Goal: Task Accomplishment & Management: Complete application form

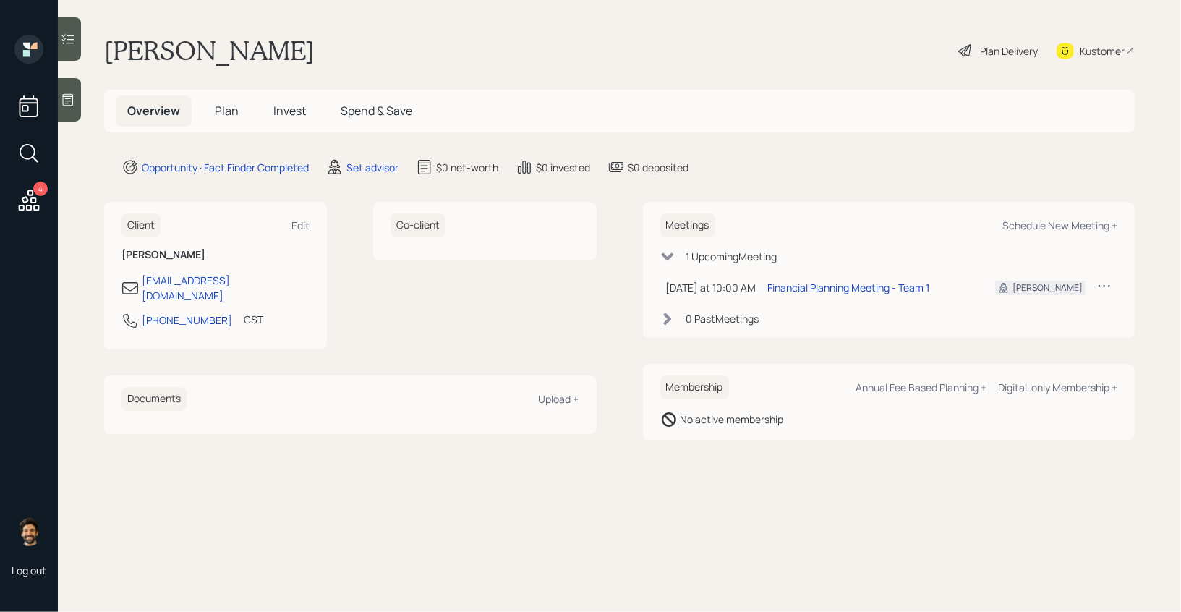
click at [68, 97] on icon at bounding box center [68, 100] width 14 height 14
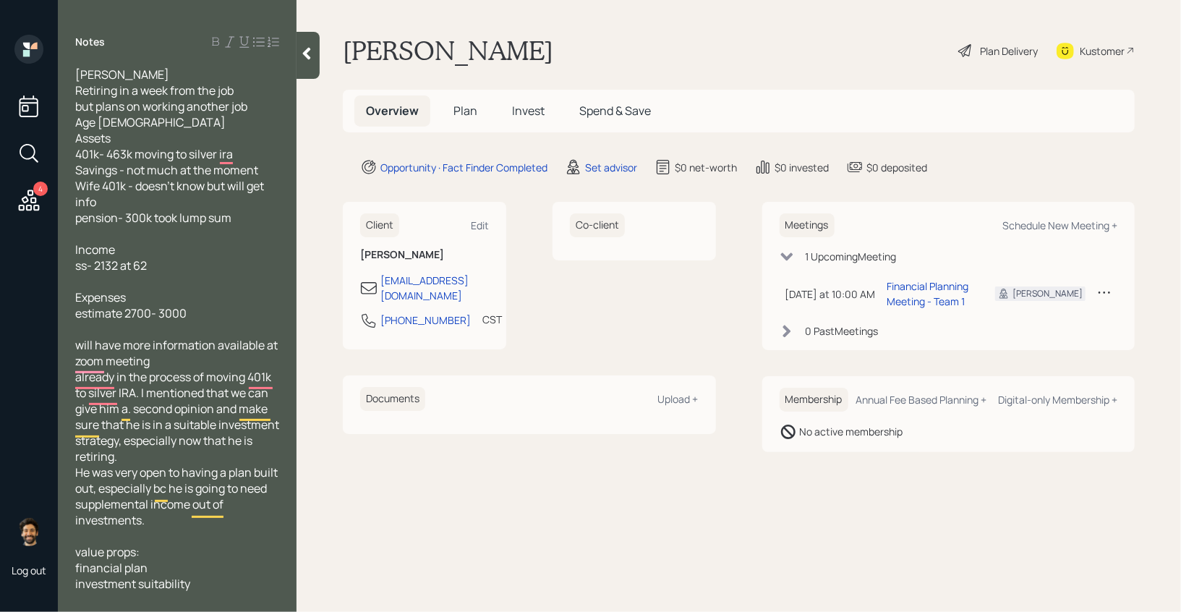
click at [315, 48] on div at bounding box center [307, 55] width 23 height 47
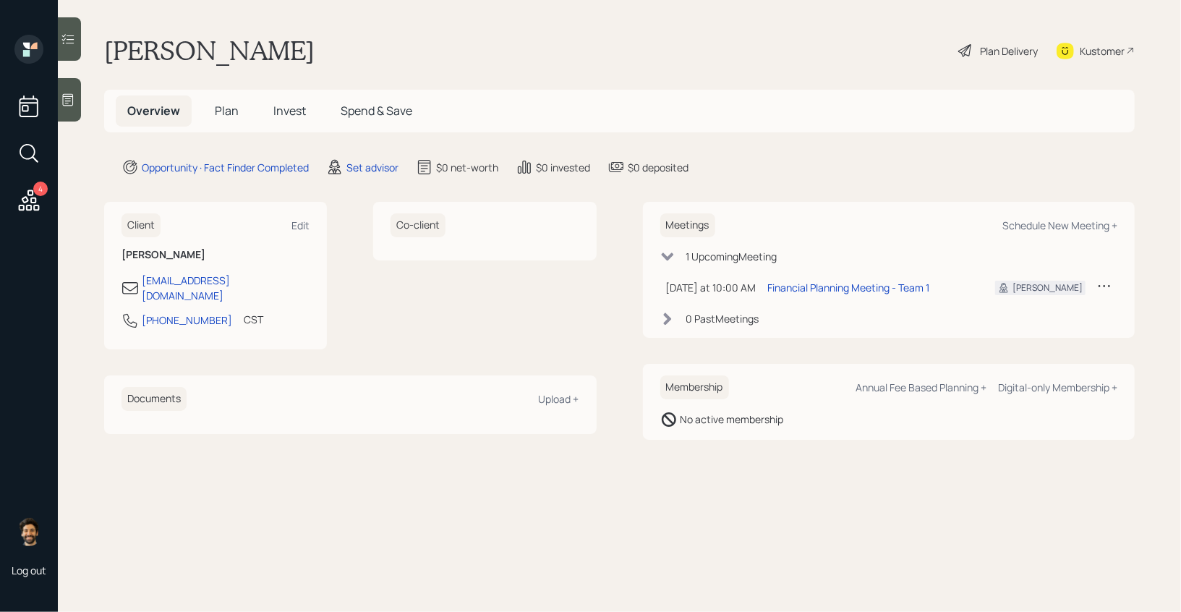
click at [135, 462] on main "[PERSON_NAME] Plan Delivery Kustomer Overview Plan Invest Spend & Save Opportun…" at bounding box center [619, 306] width 1123 height 612
click at [124, 57] on h1 "[PERSON_NAME]" at bounding box center [209, 51] width 210 height 32
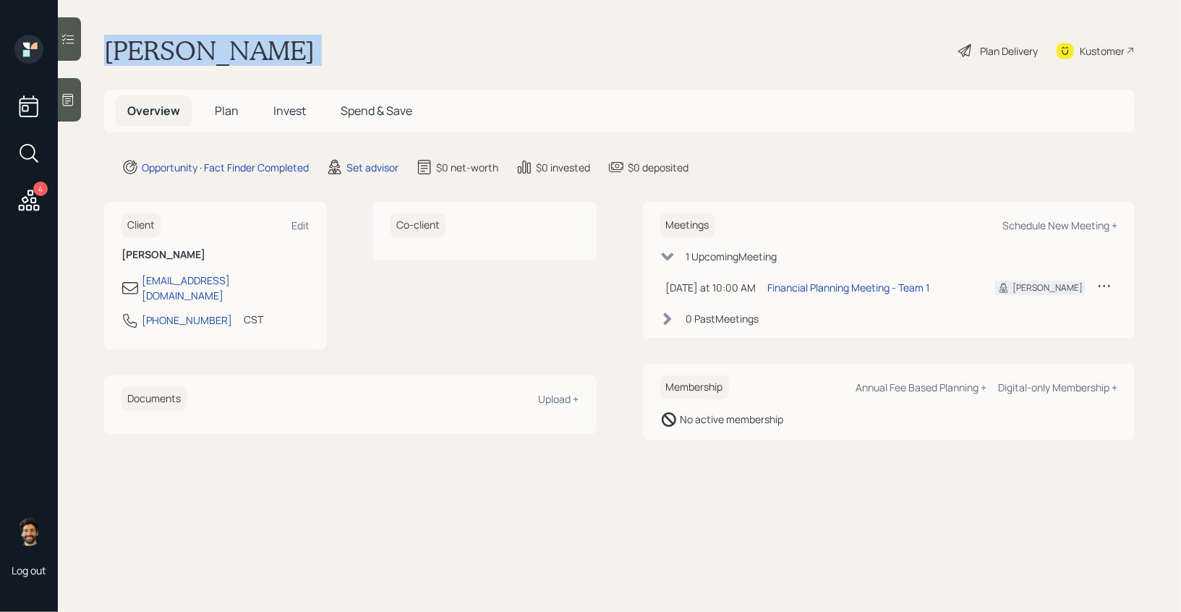
click at [124, 57] on h1 "[PERSON_NAME]" at bounding box center [209, 51] width 210 height 32
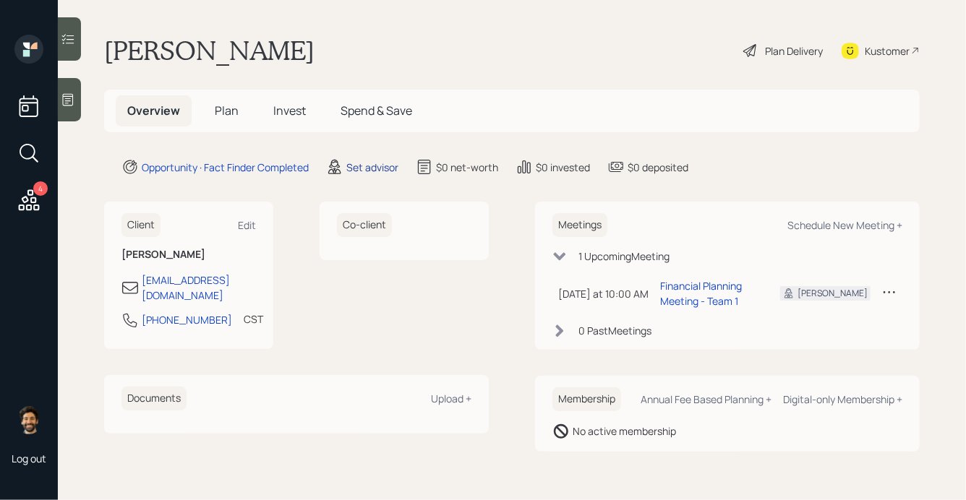
click at [356, 173] on div "Set advisor" at bounding box center [372, 167] width 52 height 15
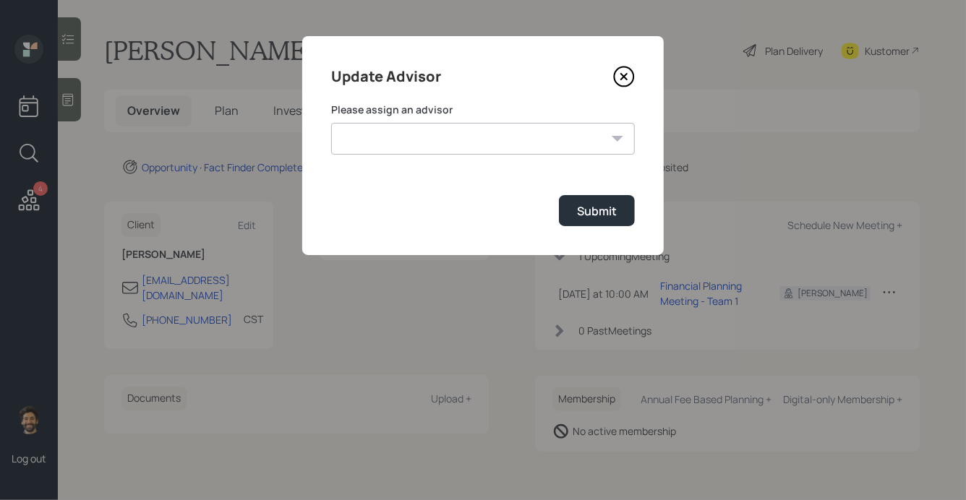
click at [402, 137] on select "[PERSON_NAME] [PERSON_NAME] End [PERSON_NAME] [PERSON_NAME] [PERSON_NAME] [PERS…" at bounding box center [483, 139] width 304 height 32
select select "f14b762f-c7c2-4b89-9227-8fa891345eea"
click at [331, 123] on select "[PERSON_NAME] [PERSON_NAME] End [PERSON_NAME] [PERSON_NAME] [PERSON_NAME] [PERS…" at bounding box center [483, 139] width 304 height 32
click at [590, 215] on div "Submit" at bounding box center [597, 211] width 40 height 16
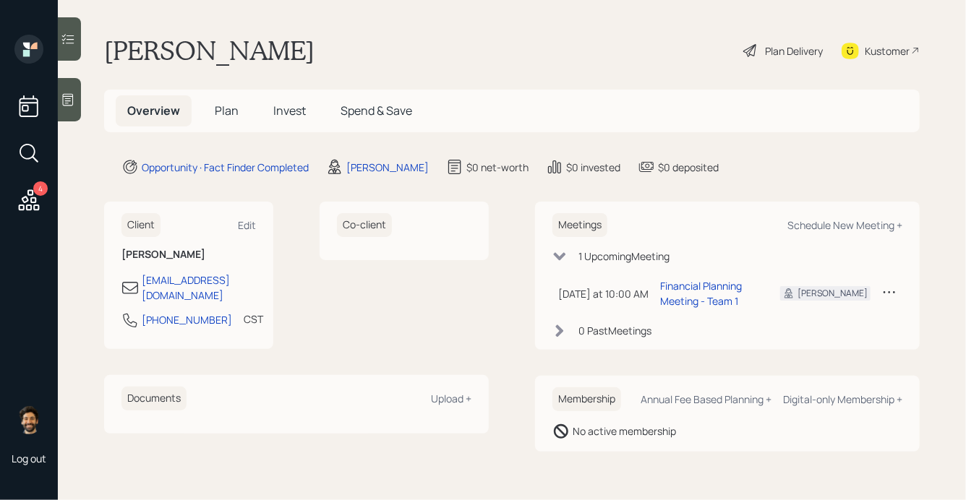
click at [228, 111] on span "Plan" at bounding box center [227, 111] width 24 height 16
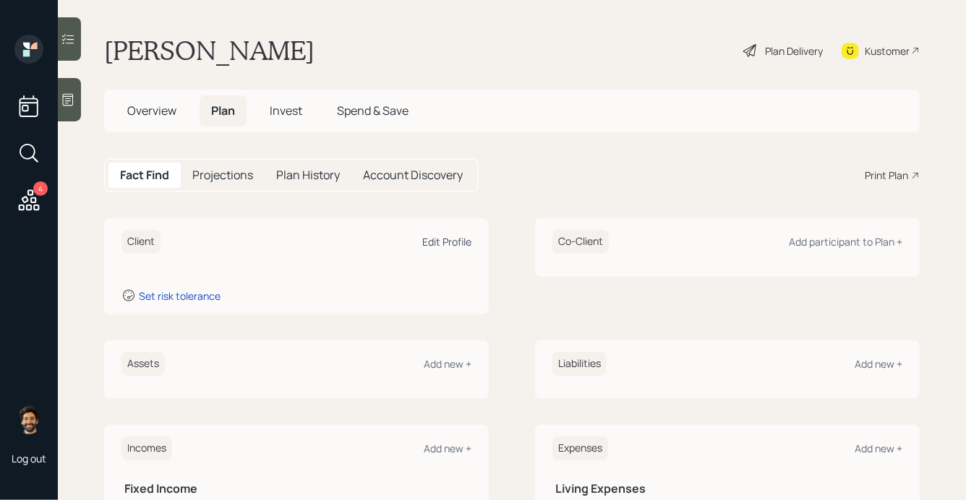
click at [453, 247] on div "Edit Profile" at bounding box center [446, 242] width 49 height 14
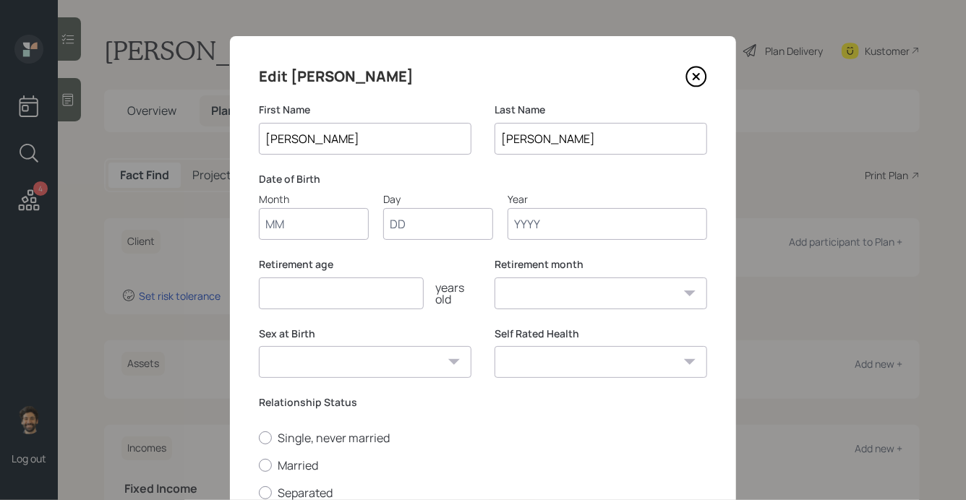
click at [282, 224] on input "Month" at bounding box center [314, 224] width 110 height 32
type input "02"
type input "26"
type input "1965"
select select "2"
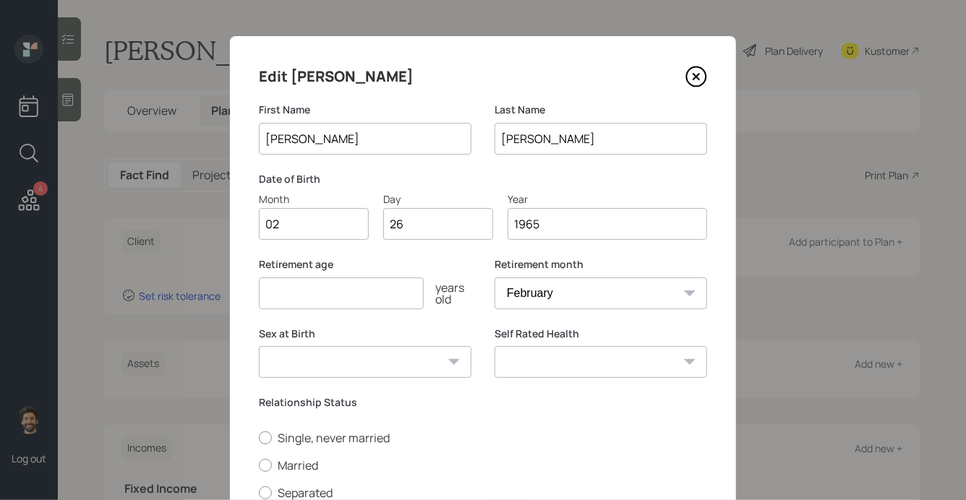
type input "1965"
click at [330, 296] on input "number" at bounding box center [341, 294] width 165 height 32
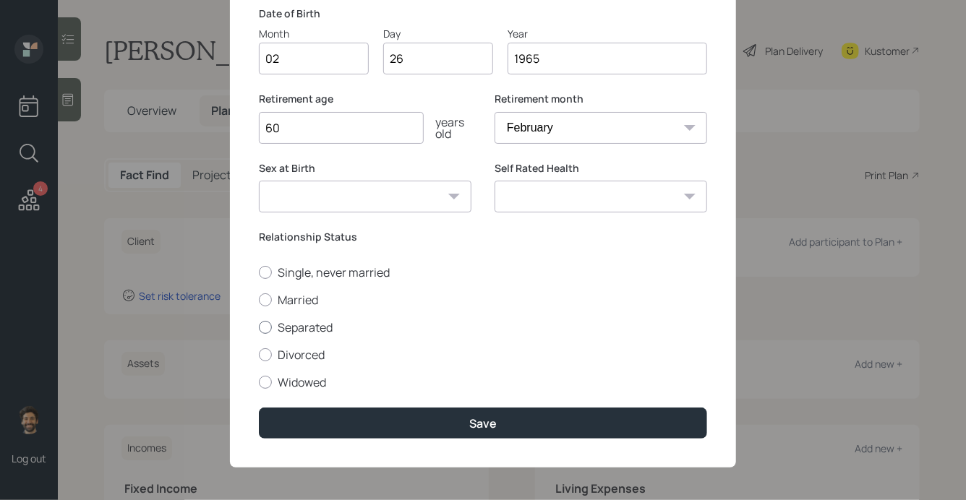
scroll to position [170, 0]
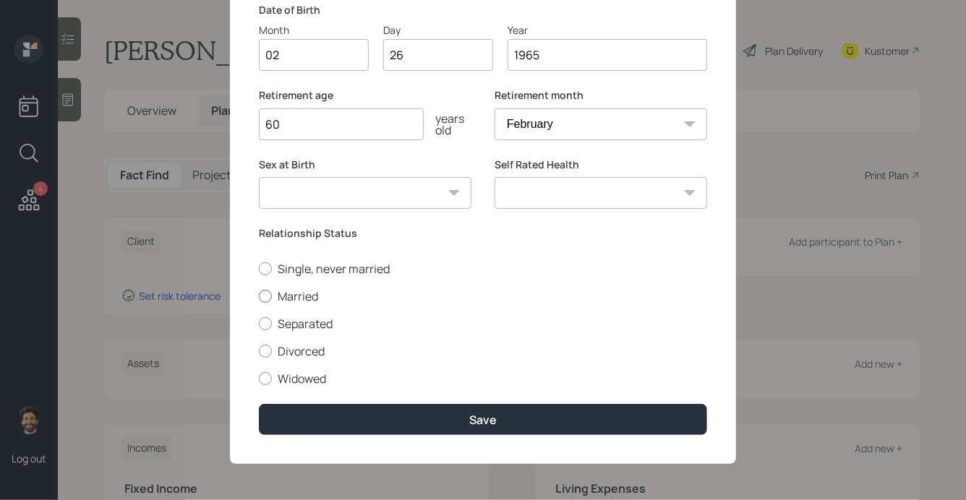
type input "60"
click at [279, 298] on label "Married" at bounding box center [483, 297] width 448 height 16
click at [259, 296] on input "Married" at bounding box center [258, 296] width 1 height 1
radio input "true"
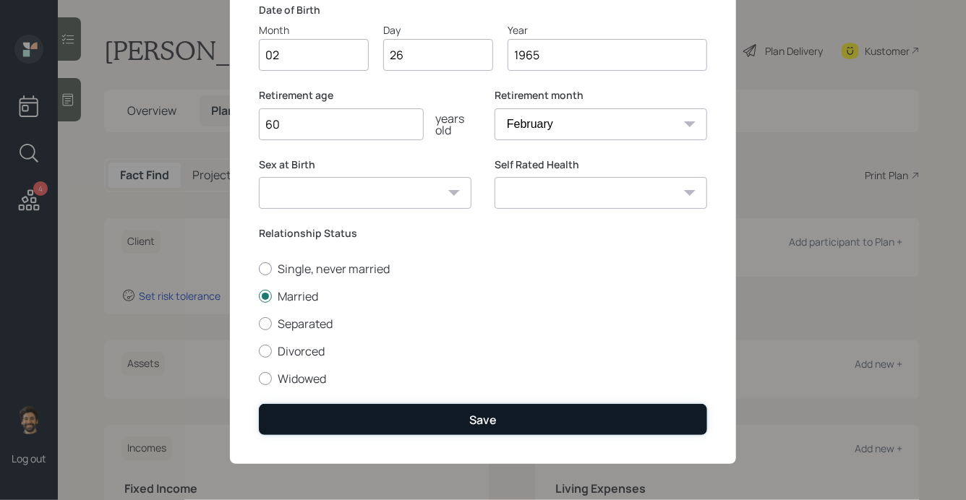
click at [295, 414] on button "Save" at bounding box center [483, 419] width 448 height 31
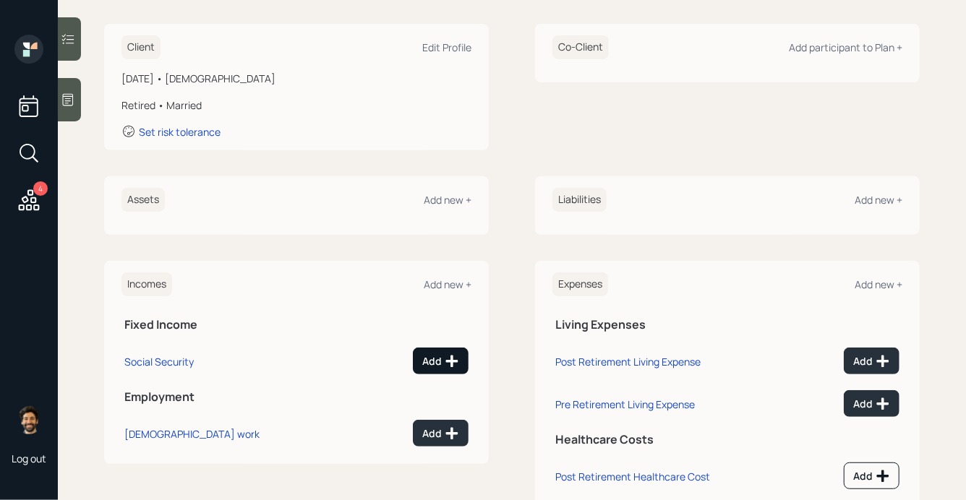
scroll to position [191, 0]
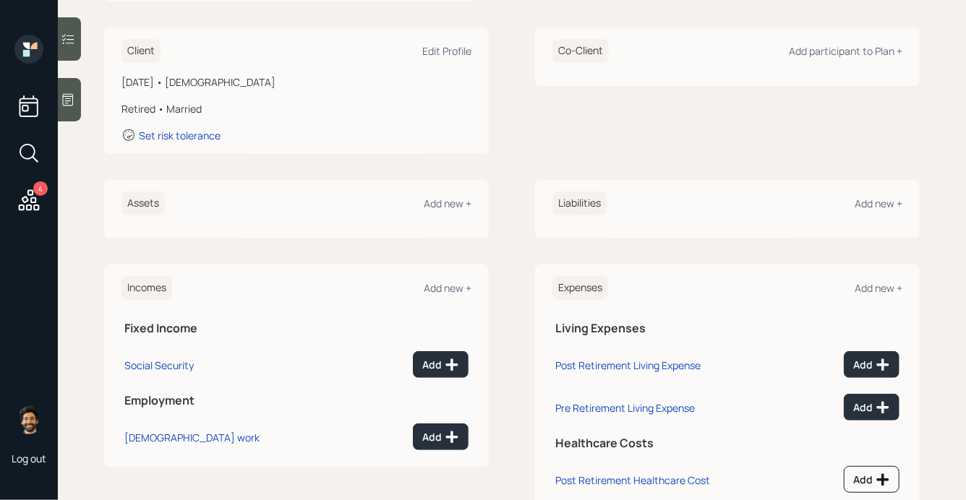
click at [461, 348] on td "Add" at bounding box center [418, 362] width 106 height 43
click at [449, 358] on icon at bounding box center [452, 365] width 14 height 14
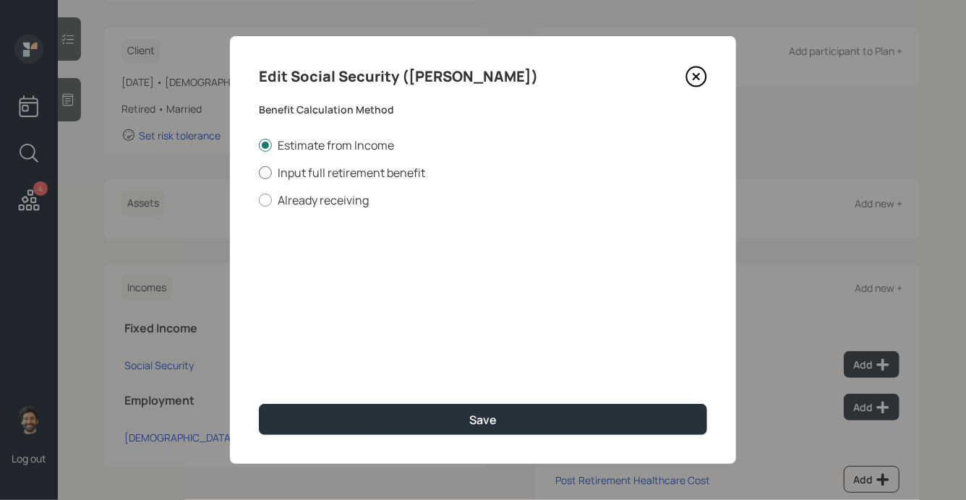
click at [296, 170] on label "Input full retirement benefit" at bounding box center [483, 173] width 448 height 16
click at [259, 172] on input "Input full retirement benefit" at bounding box center [258, 172] width 1 height 1
radio input "true"
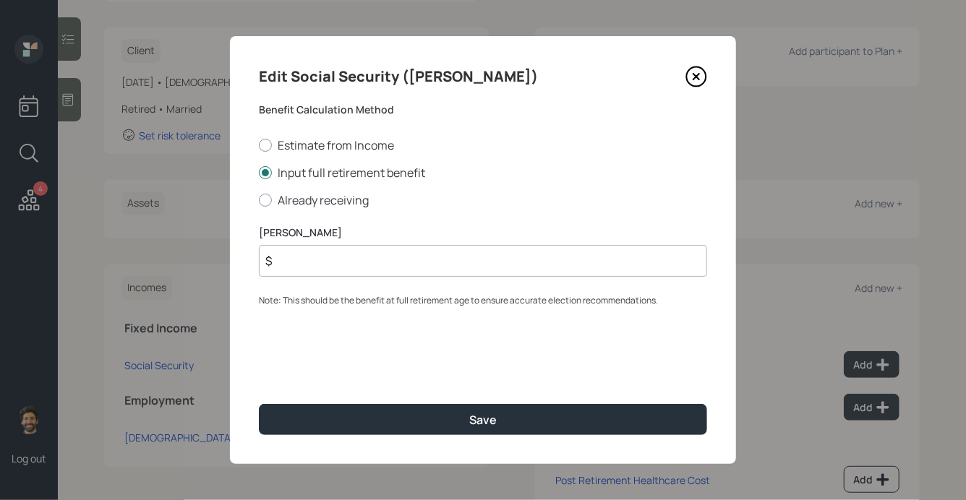
click at [294, 258] on input "$" at bounding box center [483, 261] width 448 height 32
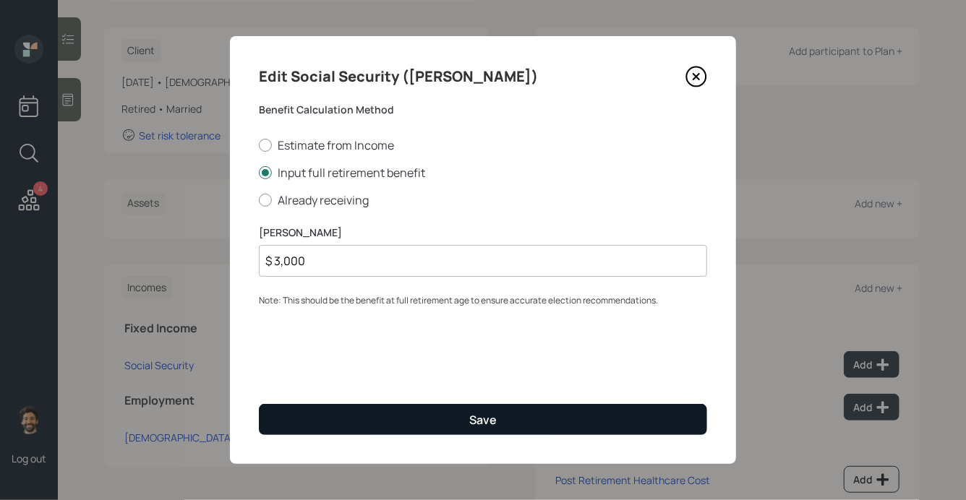
type input "$ 3,000"
click at [334, 425] on button "Save" at bounding box center [483, 419] width 448 height 31
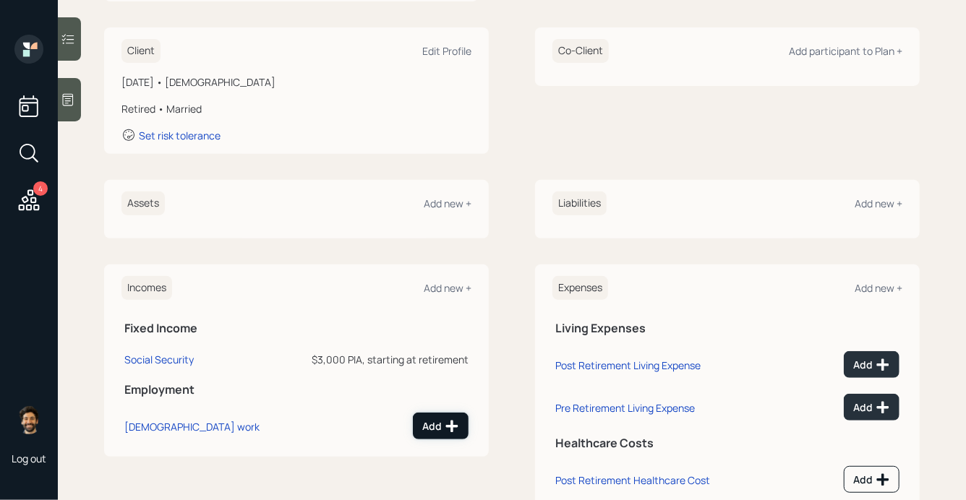
click at [438, 427] on div "Add" at bounding box center [440, 426] width 37 height 14
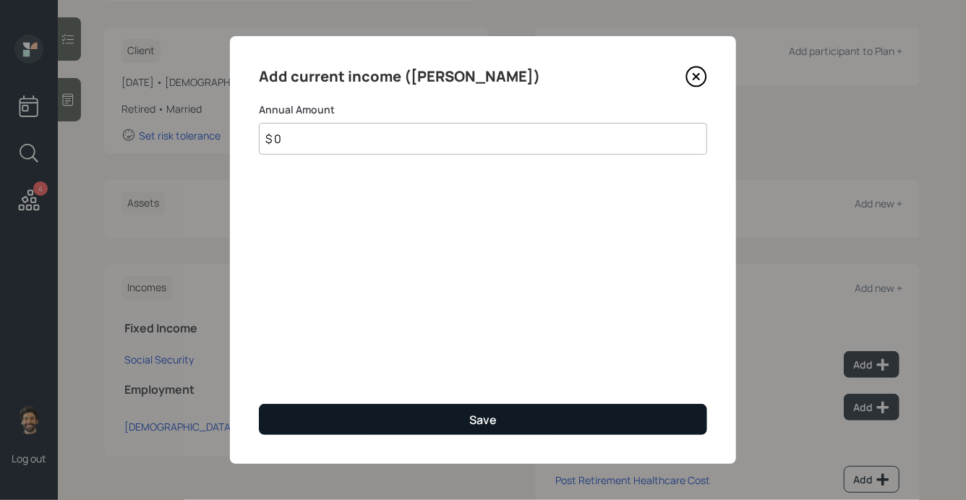
type input "$ 0"
click at [340, 421] on button "Save" at bounding box center [483, 419] width 448 height 31
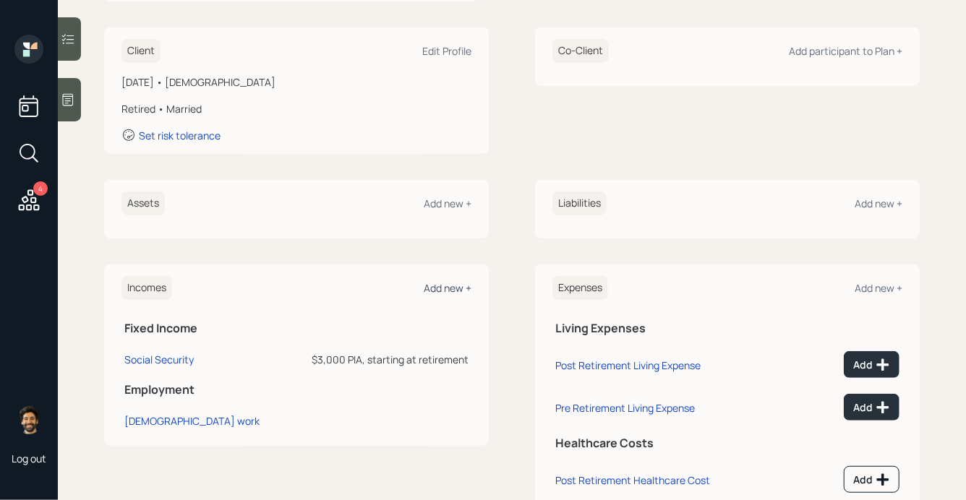
click at [439, 289] on div "Add new +" at bounding box center [448, 288] width 48 height 14
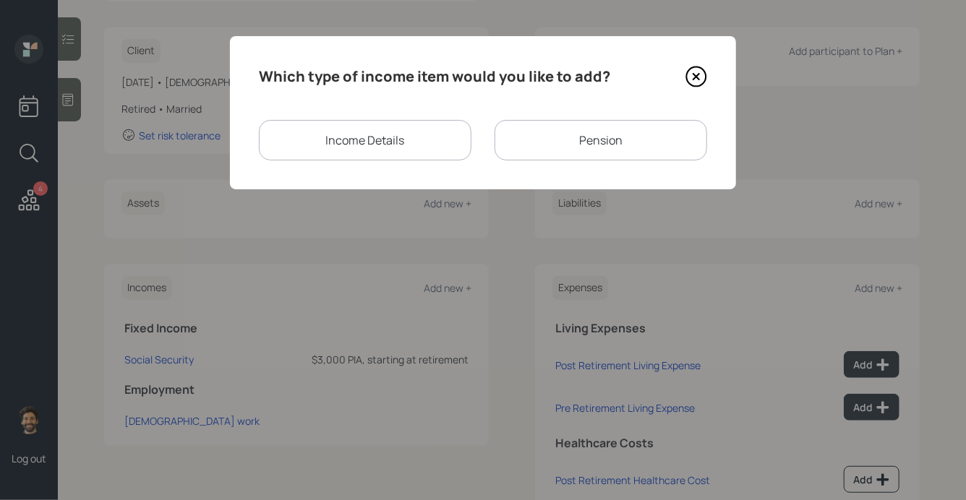
click at [363, 135] on div "Income Details" at bounding box center [365, 140] width 213 height 40
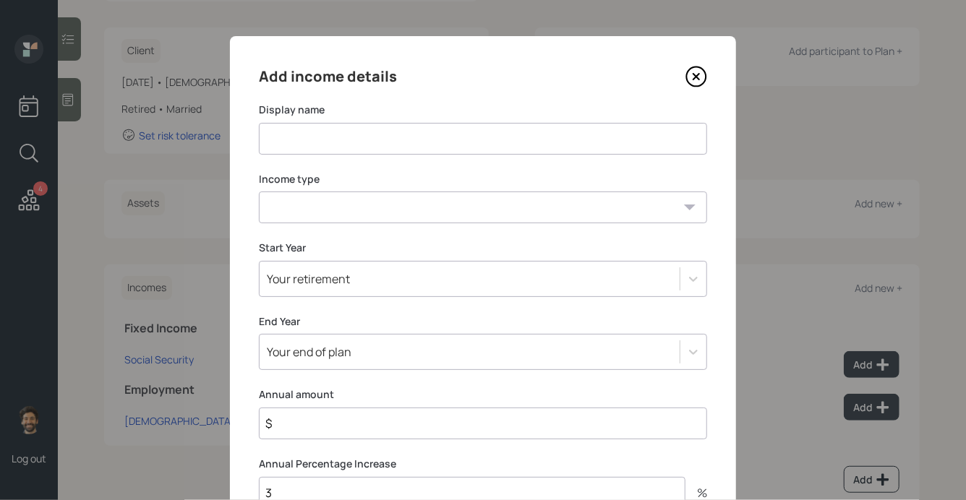
click at [352, 145] on input at bounding box center [483, 139] width 448 height 32
type input "[DEMOGRAPHIC_DATA] Job"
click at [348, 216] on select "[DEMOGRAPHIC_DATA] work [DEMOGRAPHIC_DATA] work Self employment Other" at bounding box center [483, 208] width 448 height 32
select select "part_time"
click at [259, 192] on select "[DEMOGRAPHIC_DATA] work [DEMOGRAPHIC_DATA] work Self employment Other" at bounding box center [483, 208] width 448 height 32
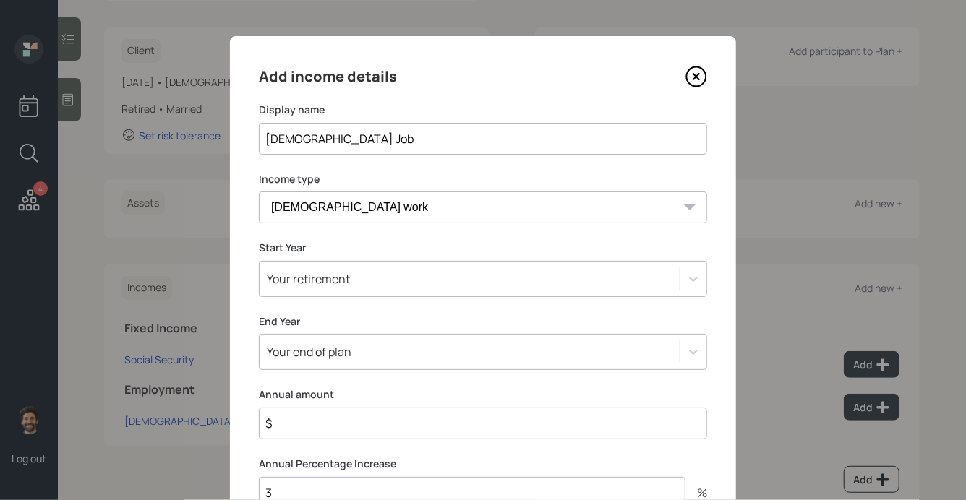
click at [304, 284] on div "Add income details Display name [DEMOGRAPHIC_DATA] Job Income type [DEMOGRAPHIC…" at bounding box center [483, 311] width 506 height 550
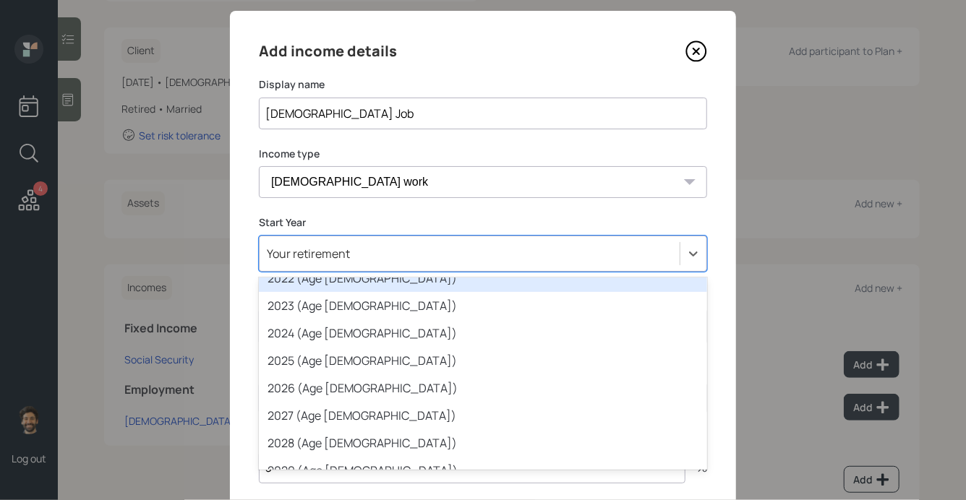
scroll to position [52, 0]
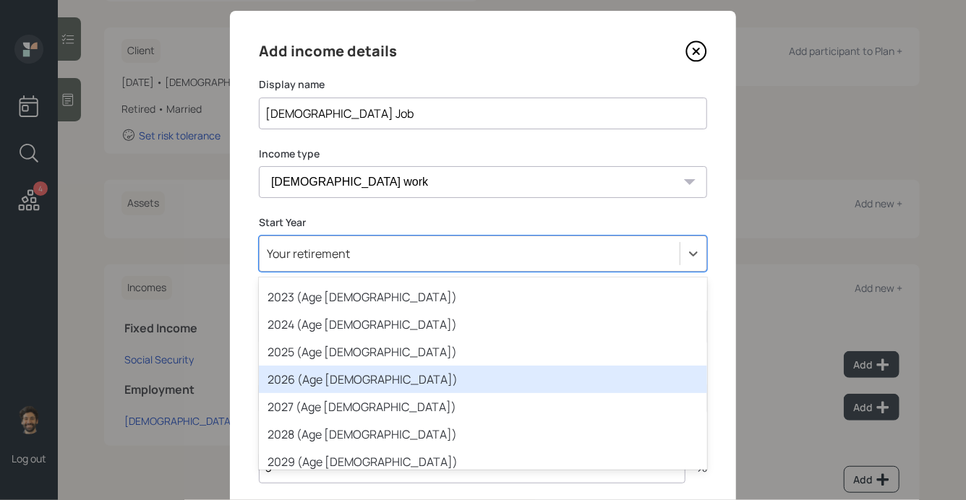
click at [307, 383] on div "2026 (Age [DEMOGRAPHIC_DATA])" at bounding box center [483, 379] width 448 height 27
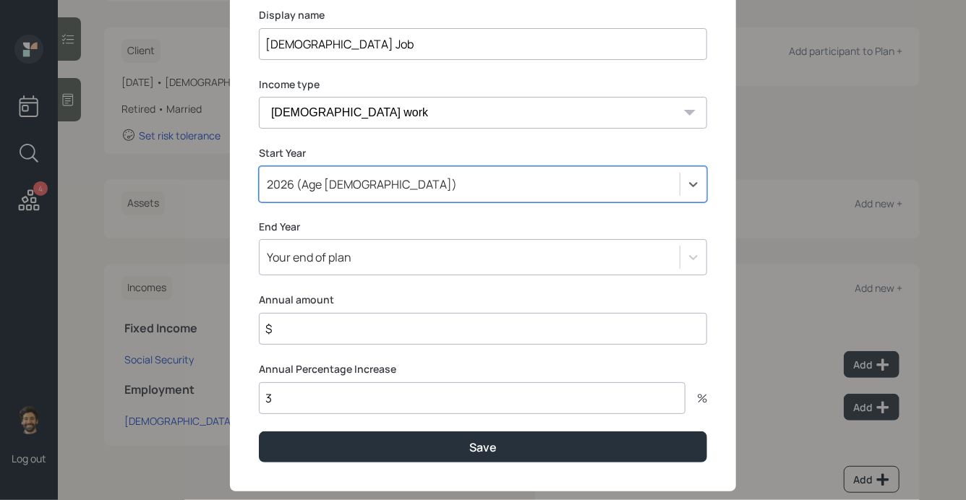
click at [315, 276] on div "Your end of plan" at bounding box center [483, 257] width 448 height 36
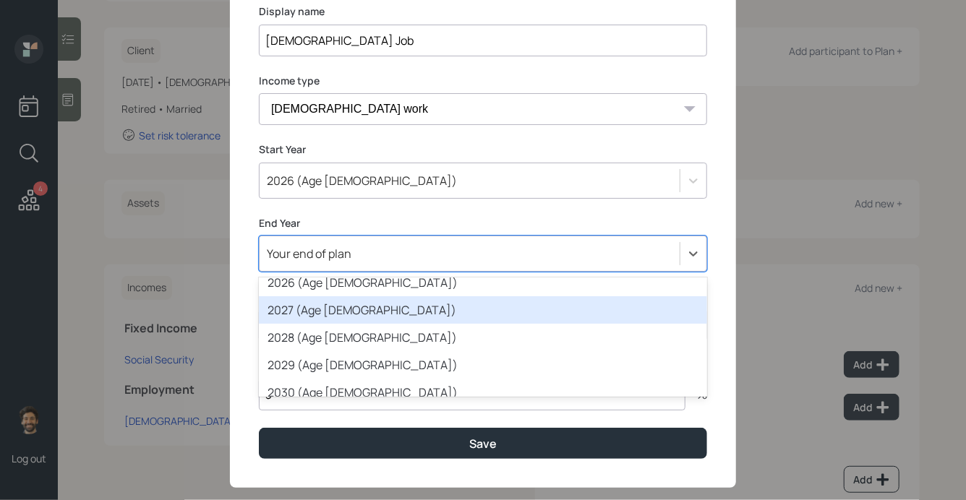
scroll to position [186, 0]
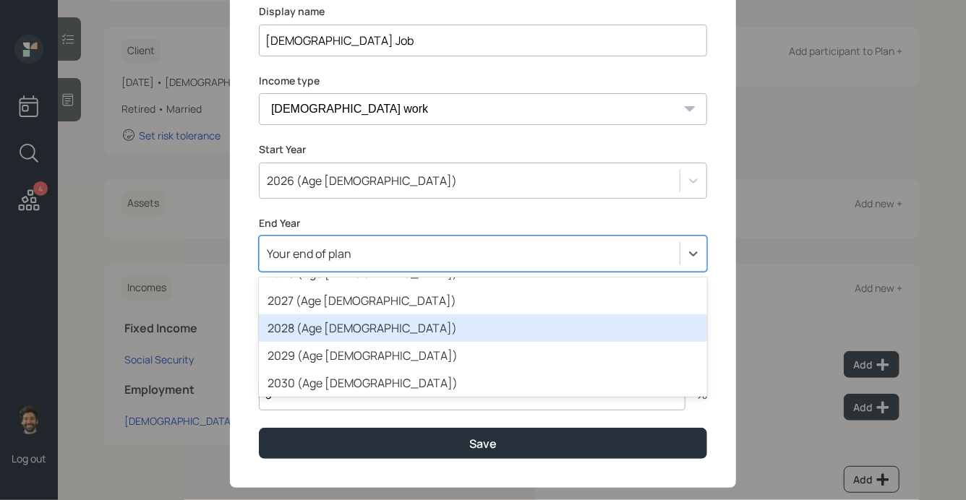
click at [376, 336] on div "2028 (Age [DEMOGRAPHIC_DATA])" at bounding box center [483, 328] width 448 height 27
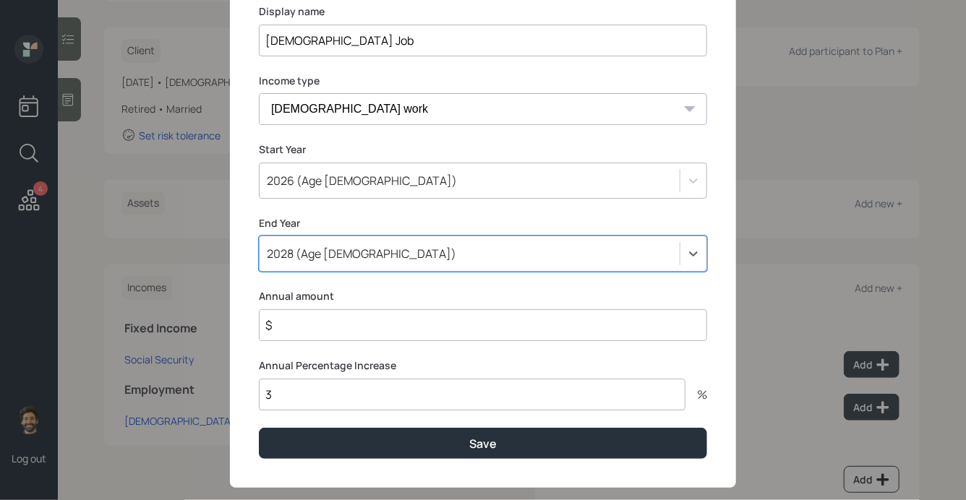
click at [337, 329] on input "$" at bounding box center [483, 326] width 448 height 32
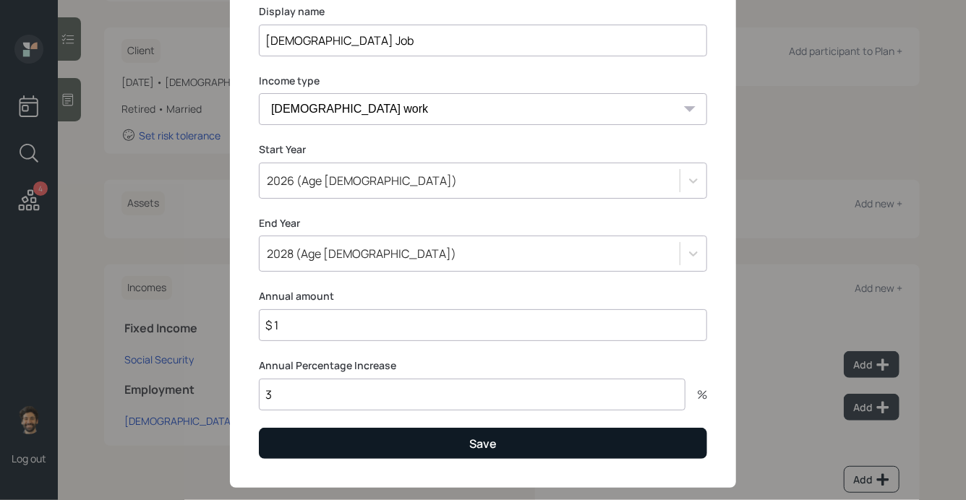
type input "$ 1"
click at [336, 445] on button "Save" at bounding box center [483, 443] width 448 height 31
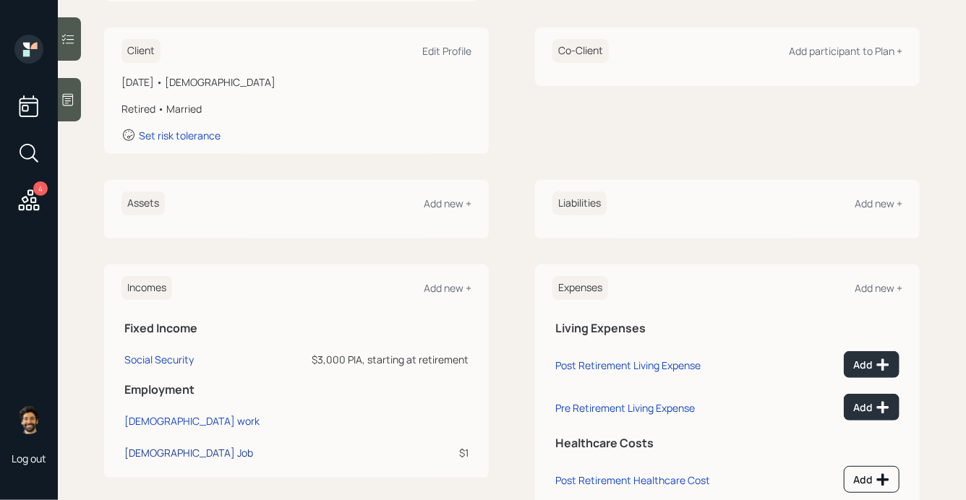
click at [163, 452] on div "[DEMOGRAPHIC_DATA] Job" at bounding box center [188, 453] width 129 height 14
select select "part_time"
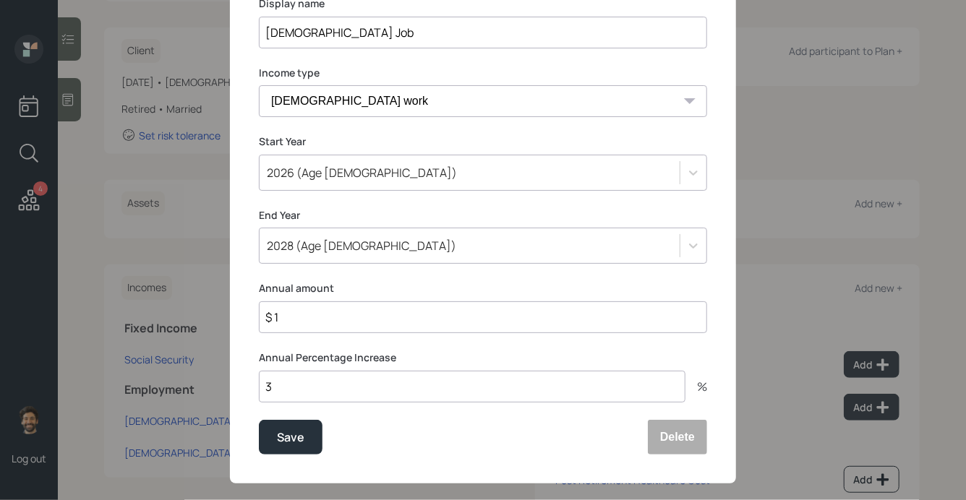
scroll to position [124, 0]
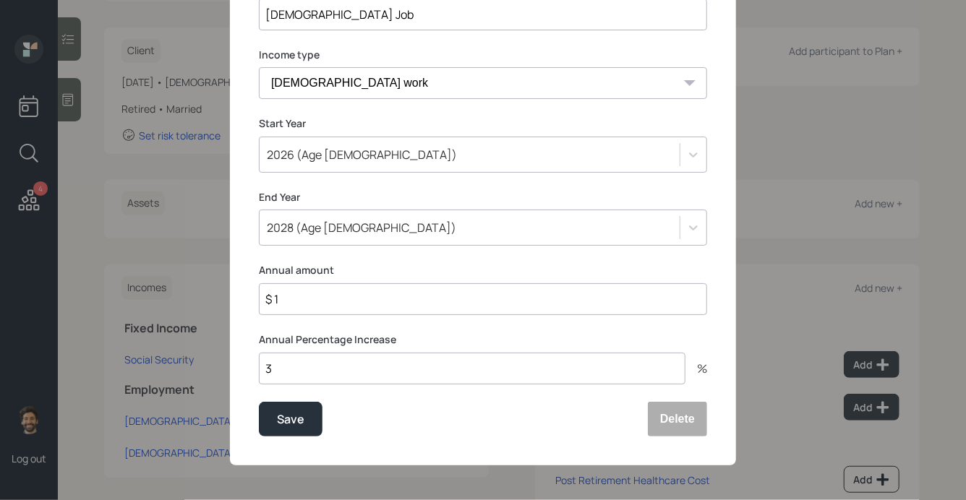
click at [315, 302] on input "$ 1" at bounding box center [483, 299] width 448 height 32
type input "$ 25,000"
click at [287, 417] on div "Save" at bounding box center [290, 420] width 27 height 20
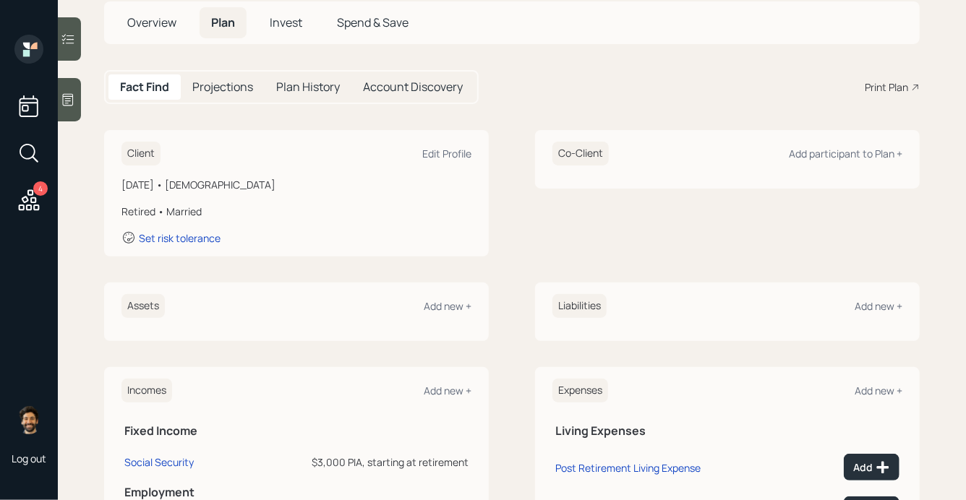
scroll to position [78, 0]
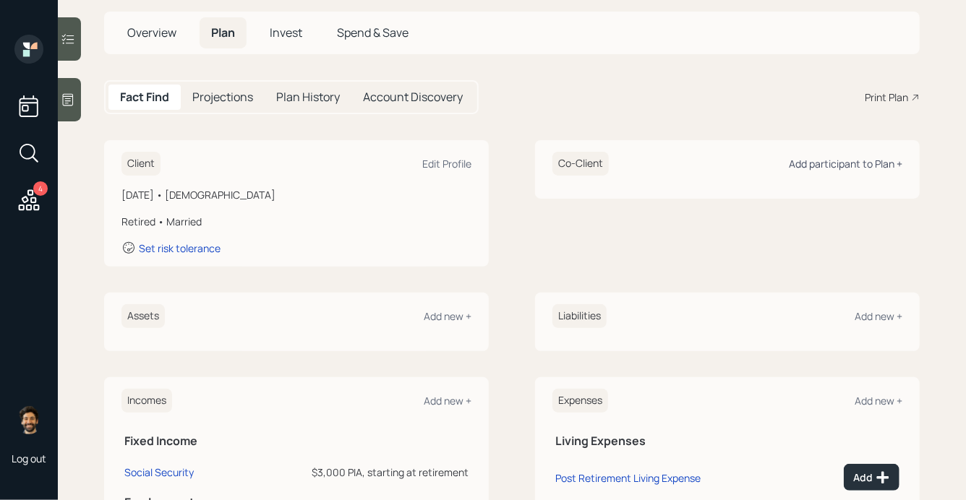
click at [844, 166] on div "Add participant to Plan +" at bounding box center [846, 164] width 114 height 14
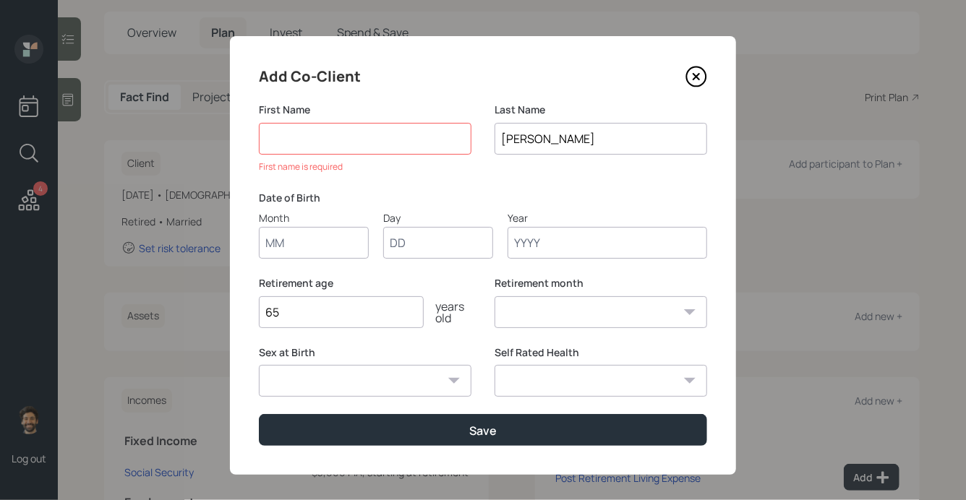
click at [699, 74] on icon at bounding box center [697, 77] width 6 height 6
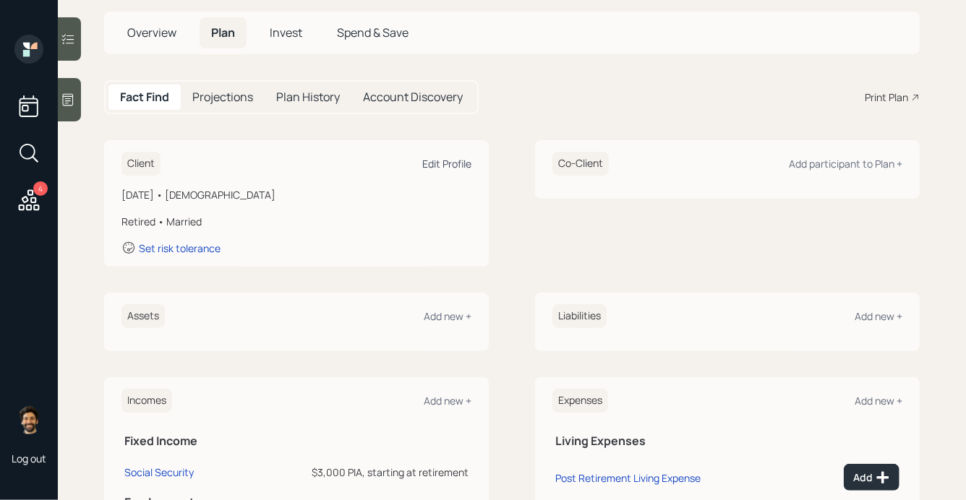
click at [439, 167] on div "Edit Profile" at bounding box center [446, 164] width 49 height 14
select select "2"
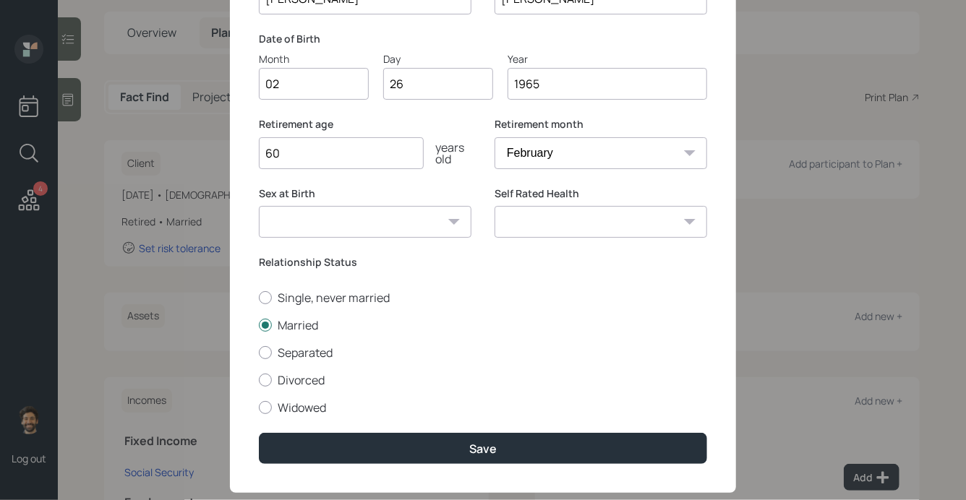
scroll to position [170, 0]
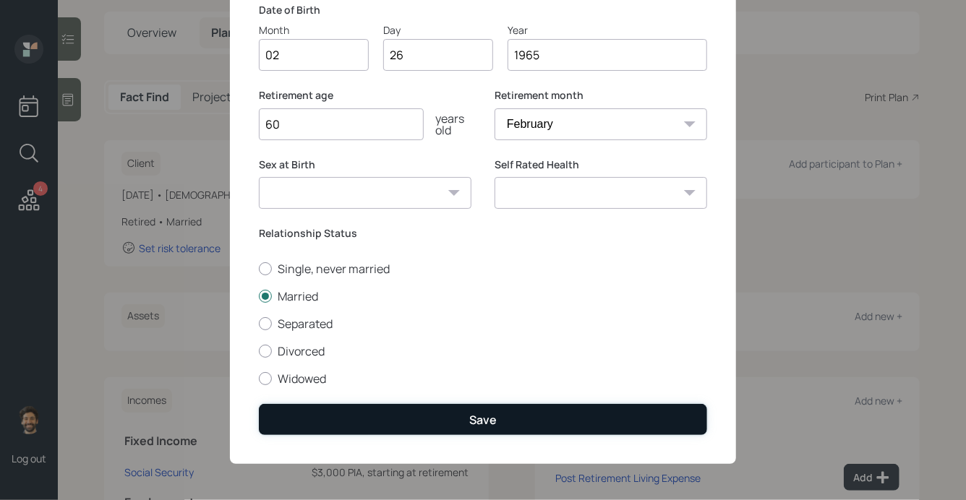
click at [294, 425] on button "Save" at bounding box center [483, 419] width 448 height 31
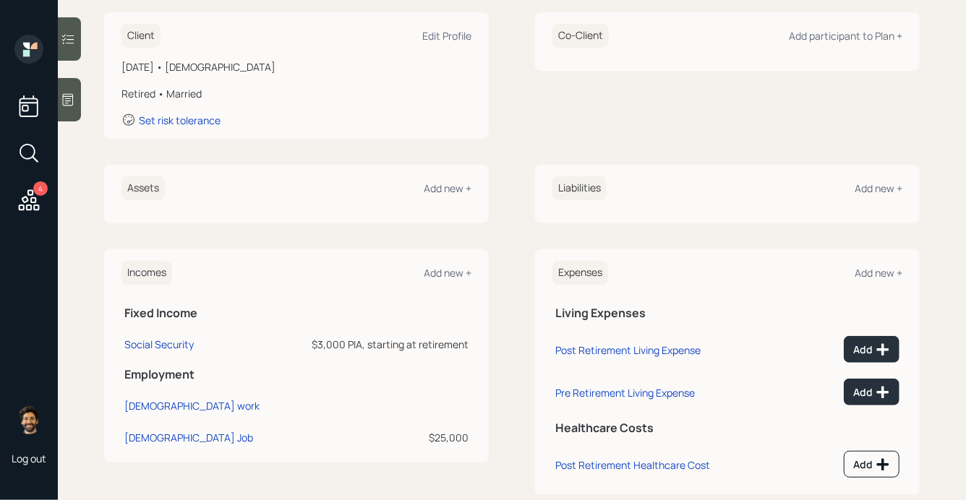
scroll to position [207, 0]
click at [440, 184] on div "Add new +" at bounding box center [448, 188] width 48 height 14
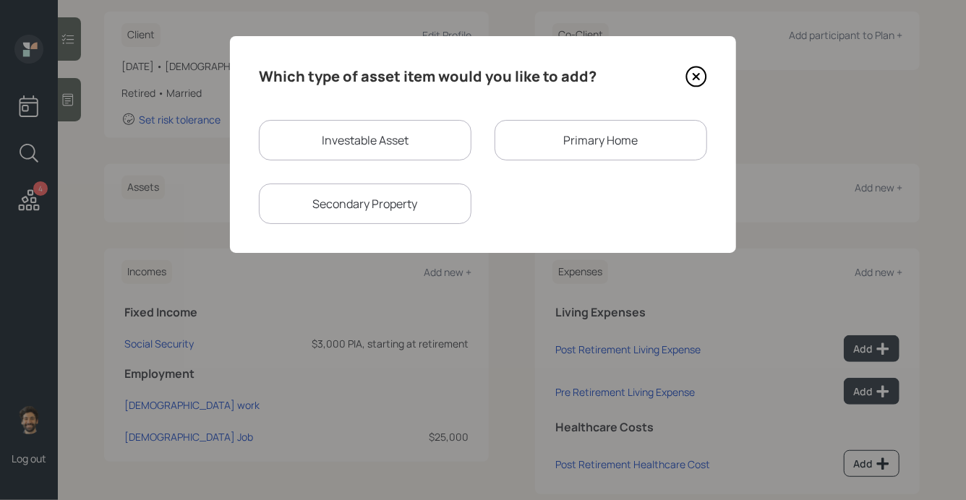
click at [372, 136] on div "Investable Asset" at bounding box center [365, 140] width 213 height 40
select select "taxable"
select select "balanced"
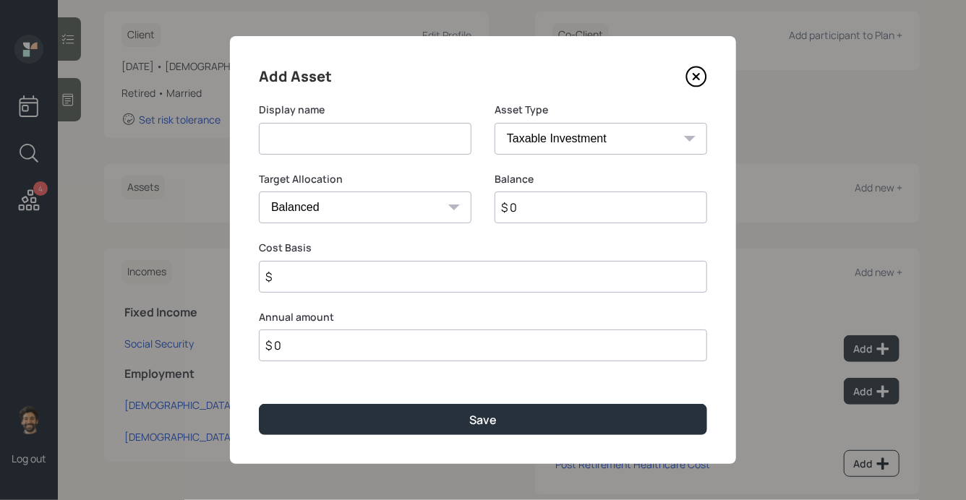
click at [329, 147] on input at bounding box center [365, 139] width 213 height 32
type input "401k"
click at [583, 211] on input "$ 0" at bounding box center [601, 208] width 213 height 32
type input "$ 460,000"
click at [572, 143] on select "SEP [PERSON_NAME] IRA 401(k) [PERSON_NAME] 401(k) 403(b) [PERSON_NAME] 403(b) 4…" at bounding box center [601, 139] width 213 height 32
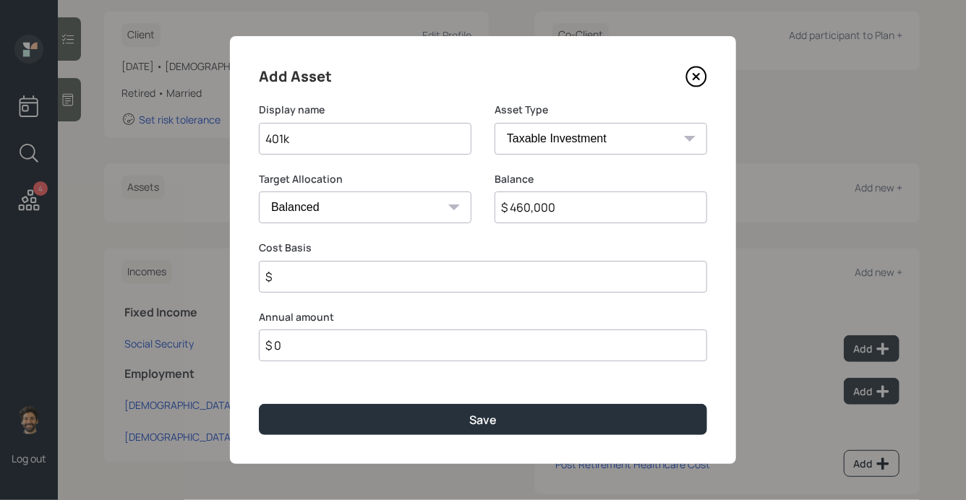
select select "company_sponsored"
click at [495, 123] on select "SEP [PERSON_NAME] IRA 401(k) [PERSON_NAME] 401(k) 403(b) [PERSON_NAME] 403(b) 4…" at bounding box center [601, 139] width 213 height 32
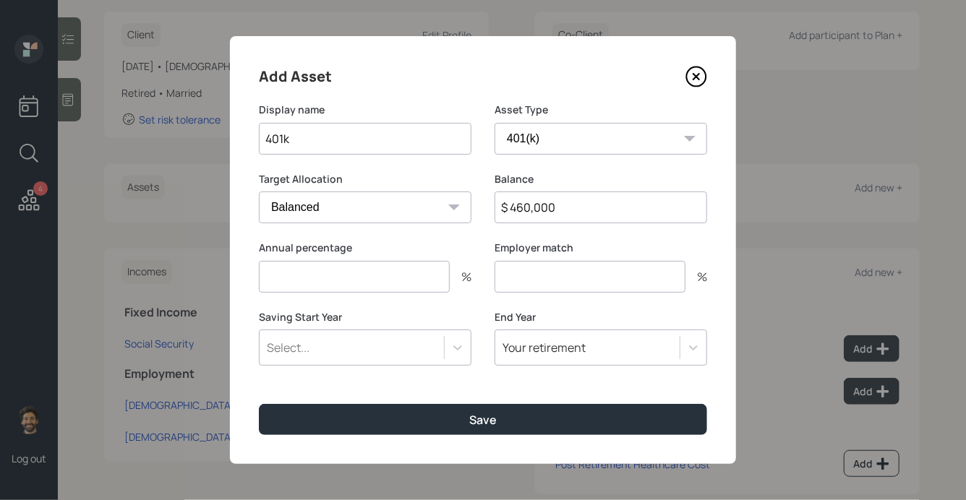
click at [346, 278] on input "number" at bounding box center [354, 277] width 191 height 32
type input "0"
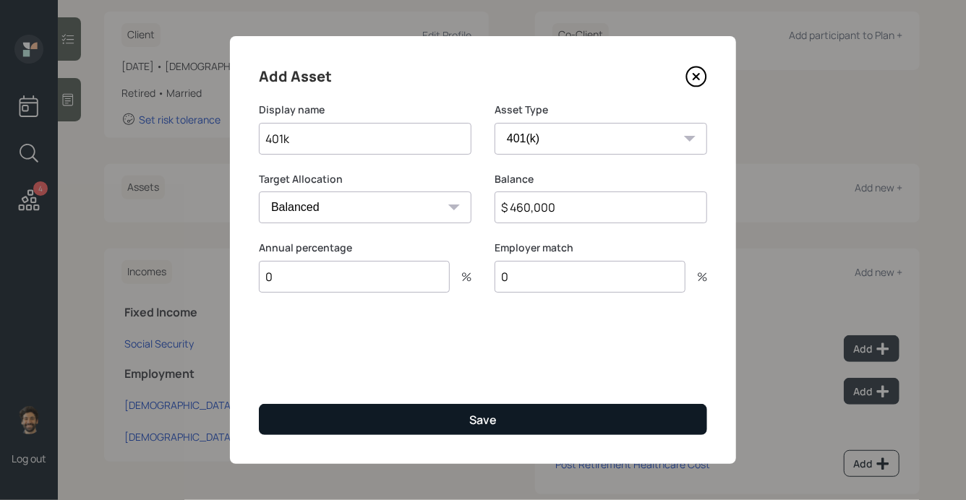
type input "0"
click at [350, 419] on button "Save" at bounding box center [483, 419] width 448 height 31
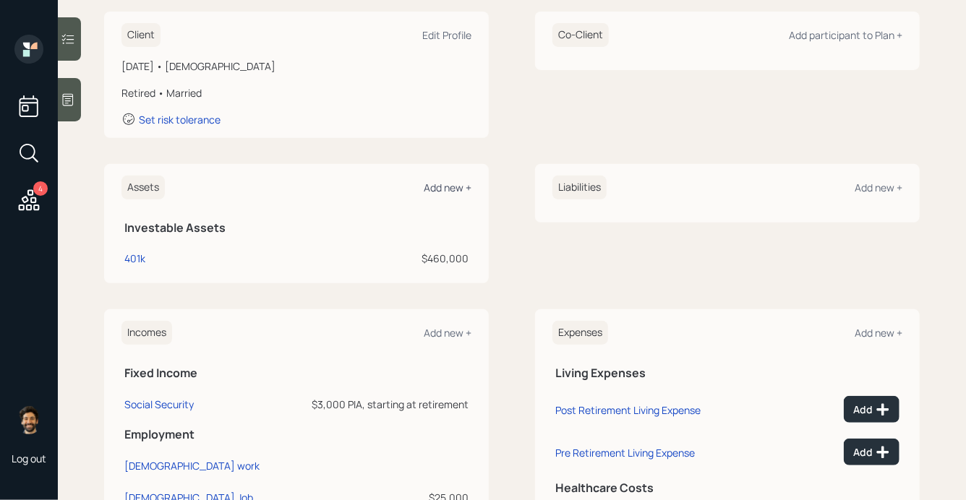
click at [443, 189] on div "Add new +" at bounding box center [448, 188] width 48 height 14
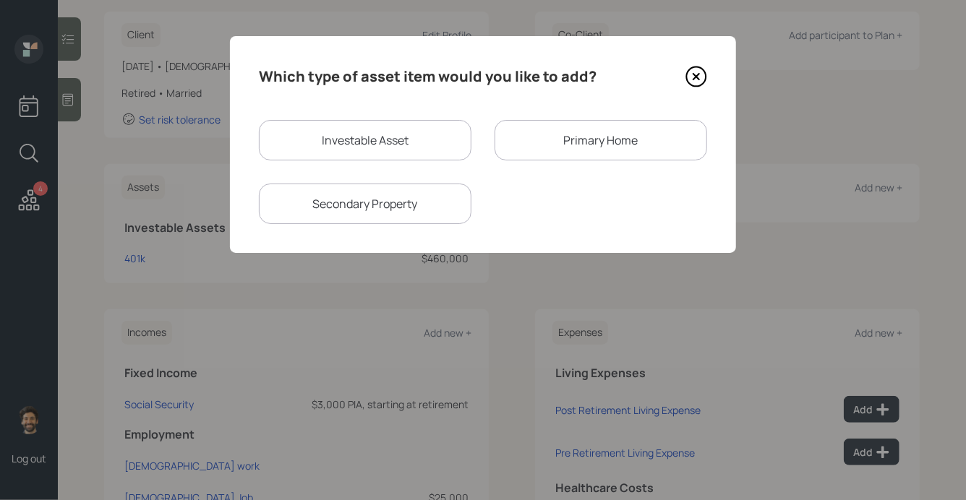
click at [354, 145] on div "Investable Asset" at bounding box center [365, 140] width 213 height 40
select select "taxable"
select select "balanced"
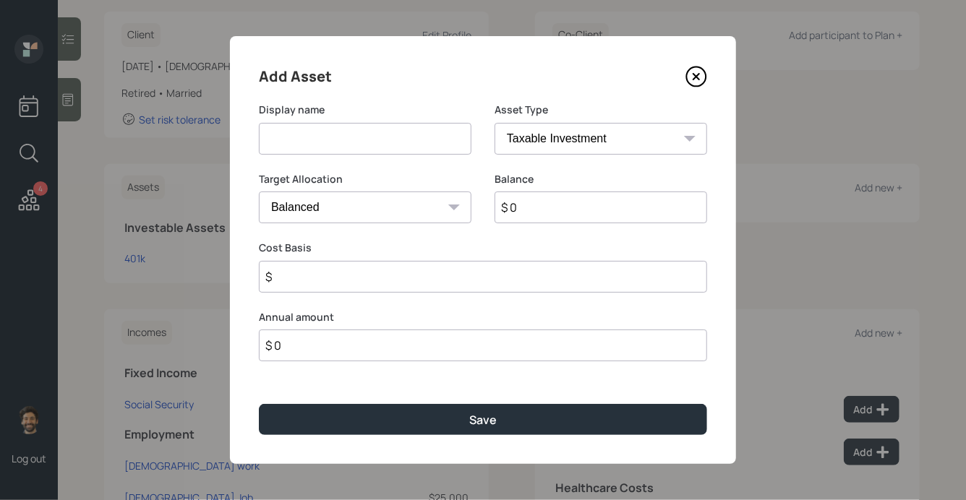
click at [323, 136] on input at bounding box center [365, 139] width 213 height 32
type input "Lump Sum"
click at [571, 207] on input "$ 0" at bounding box center [601, 208] width 213 height 32
type input "$ 300,000"
click at [565, 139] on select "SEP [PERSON_NAME] IRA 401(k) [PERSON_NAME] 401(k) 403(b) [PERSON_NAME] 403(b) 4…" at bounding box center [601, 139] width 213 height 32
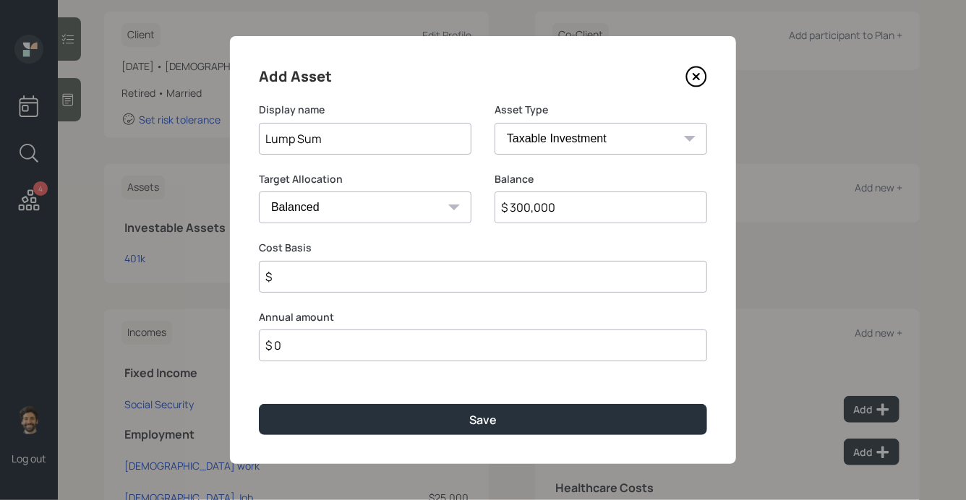
select select "ira"
click at [495, 123] on select "SEP [PERSON_NAME] IRA 401(k) [PERSON_NAME] 401(k) 403(b) [PERSON_NAME] 403(b) 4…" at bounding box center [601, 139] width 213 height 32
click at [362, 274] on input "$" at bounding box center [483, 277] width 448 height 32
type input "$ 0"
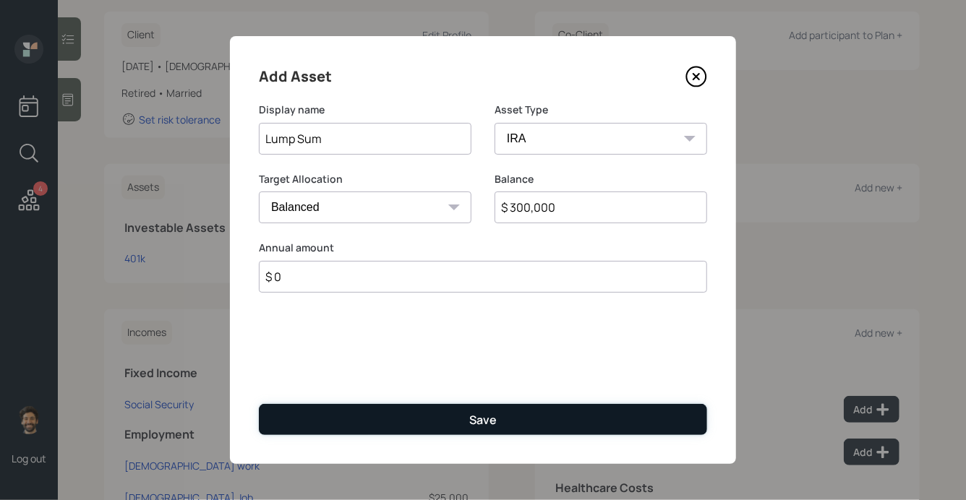
click at [344, 426] on button "Save" at bounding box center [483, 419] width 448 height 31
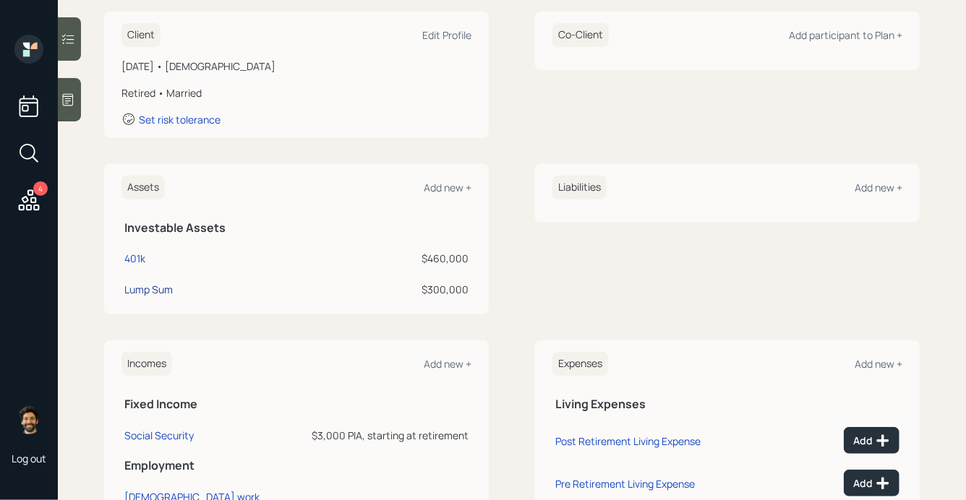
click at [155, 296] on div "Lump Sum" at bounding box center [148, 289] width 48 height 15
select select "ira"
select select "balanced"
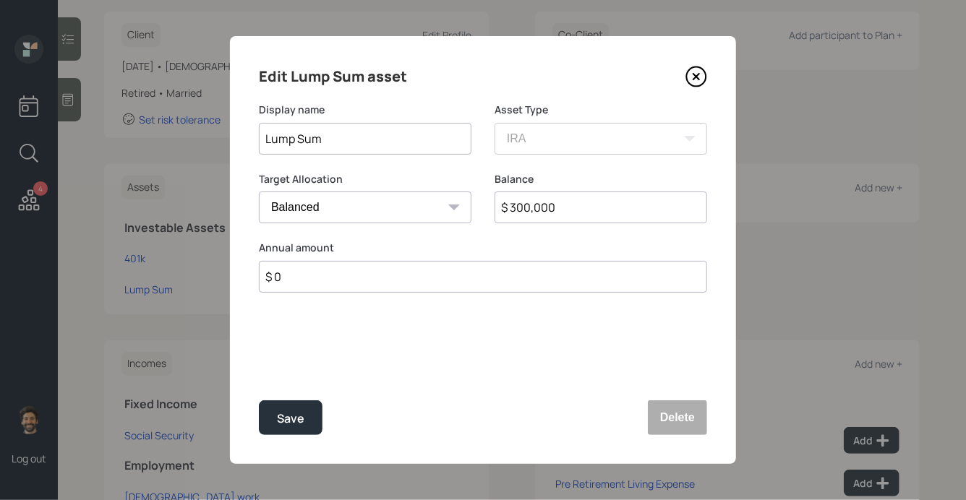
click at [539, 206] on input "$ 300,000" at bounding box center [601, 208] width 213 height 32
type input "$ 311,000"
click at [277, 427] on div "Save" at bounding box center [290, 419] width 27 height 20
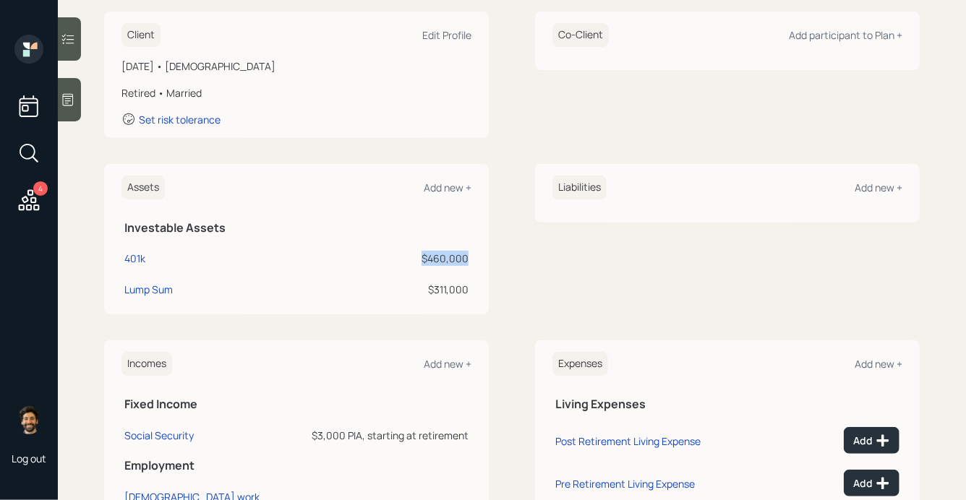
drag, startPoint x: 469, startPoint y: 255, endPoint x: 422, endPoint y: 255, distance: 47.0
click at [422, 255] on td "$460,000" at bounding box center [385, 256] width 173 height 31
click at [136, 257] on div "401k" at bounding box center [134, 258] width 21 height 15
select select "company_sponsored"
select select "balanced"
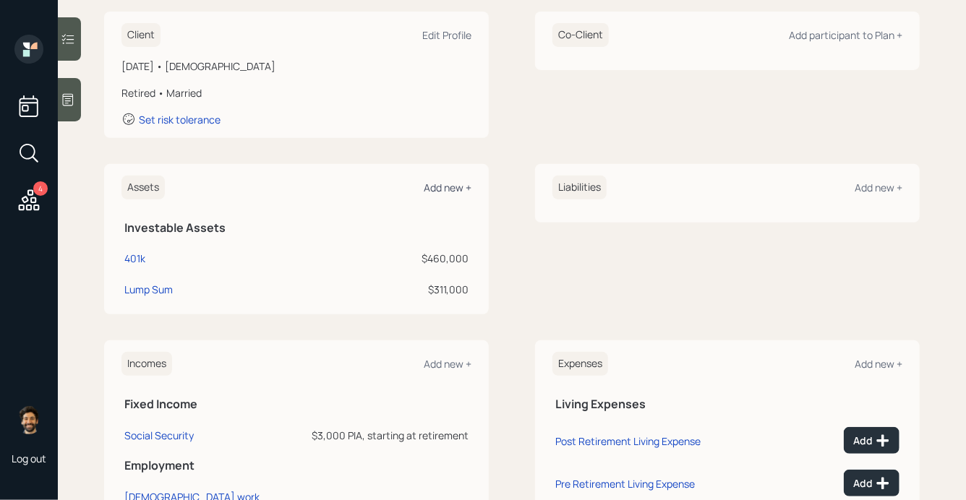
click at [449, 189] on div "Add new +" at bounding box center [448, 188] width 48 height 14
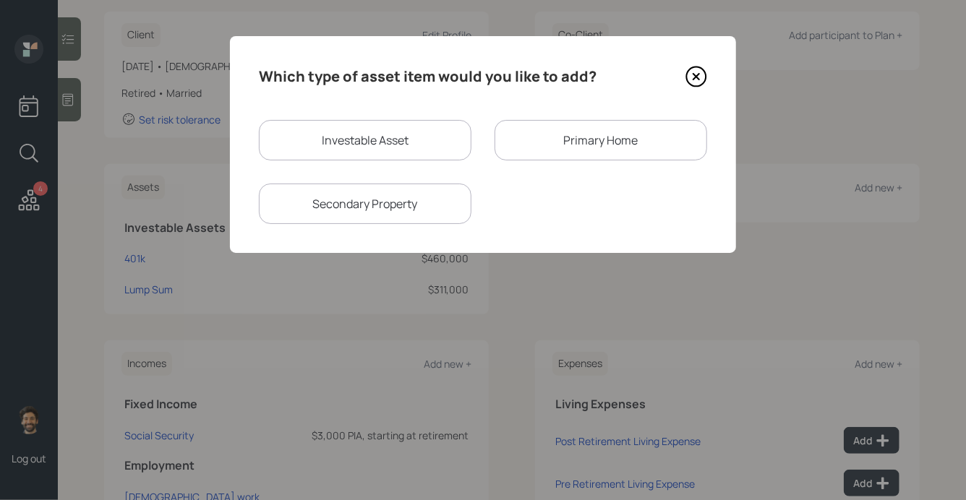
click at [377, 132] on div "Investable Asset" at bounding box center [365, 140] width 213 height 40
select select "taxable"
select select "balanced"
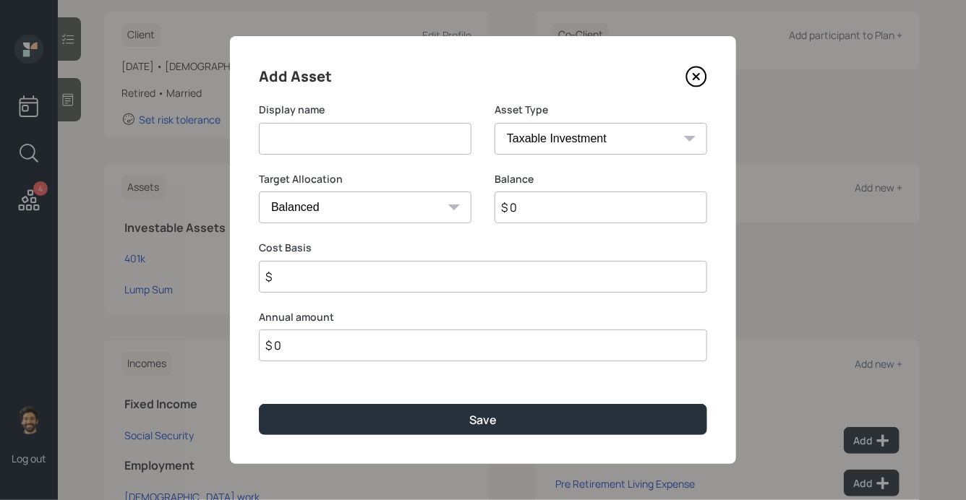
click at [356, 141] on input at bounding box center [365, 139] width 213 height 32
type input "S"
click at [694, 81] on icon at bounding box center [697, 77] width 22 height 22
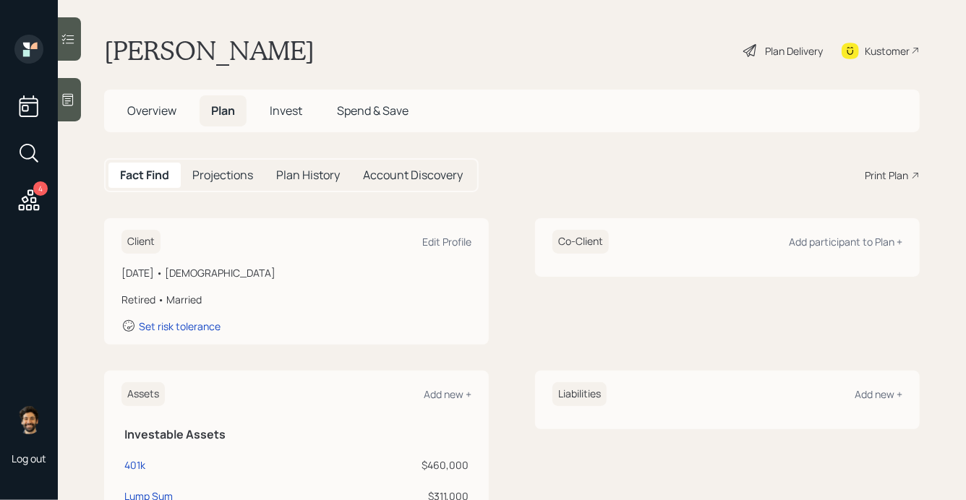
click at [282, 110] on span "Invest" at bounding box center [286, 111] width 33 height 16
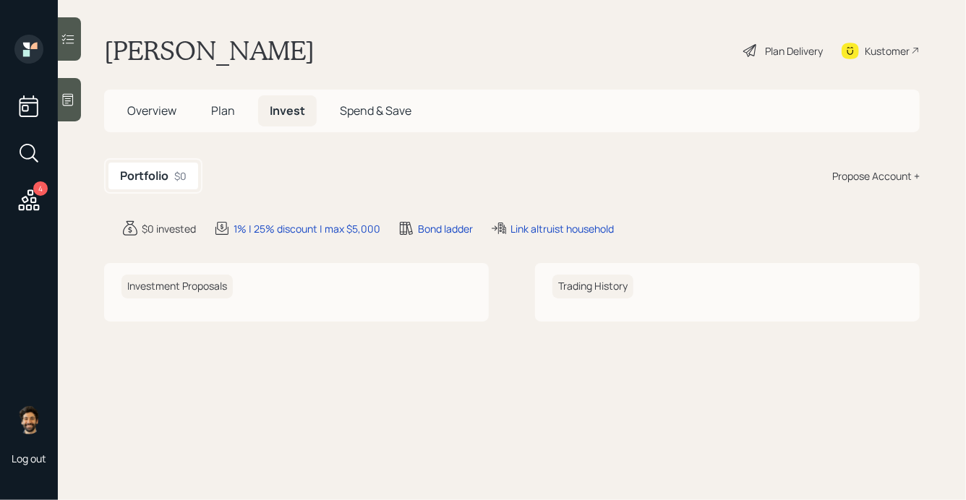
click at [223, 111] on span "Plan" at bounding box center [223, 111] width 24 height 16
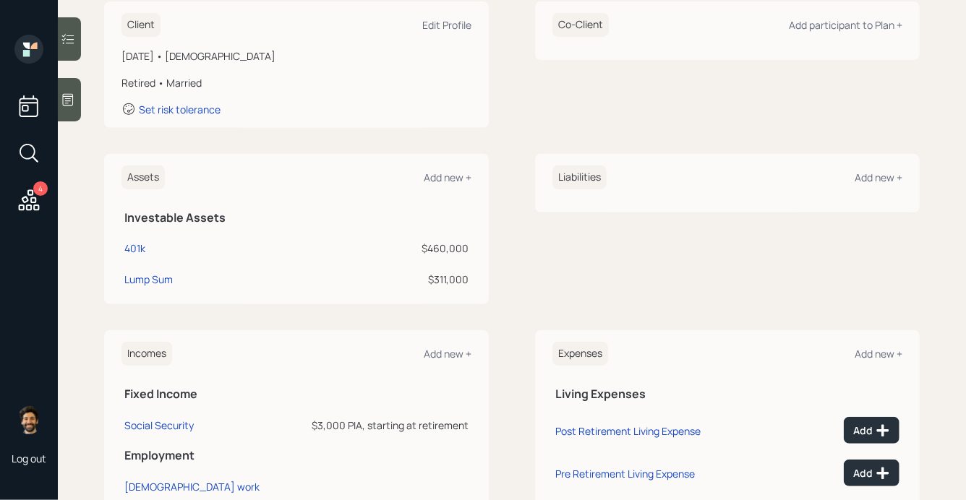
scroll to position [246, 0]
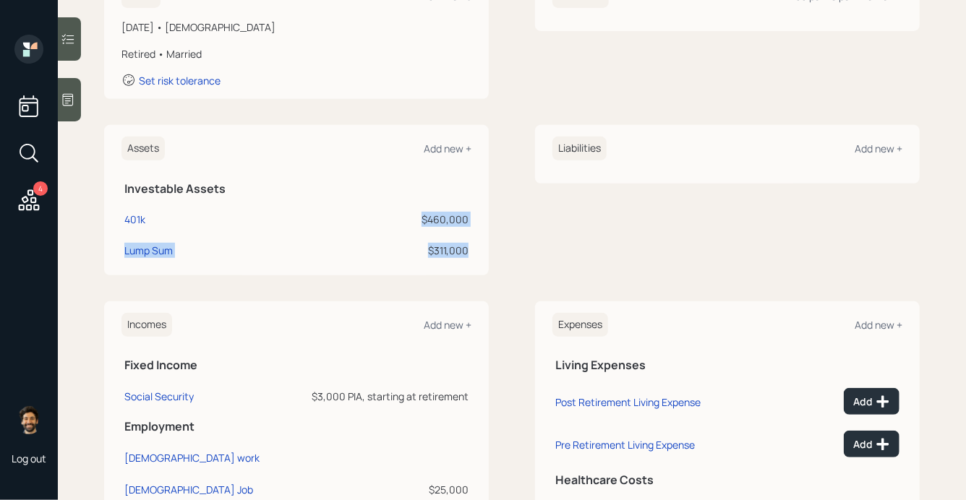
drag, startPoint x: 471, startPoint y: 252, endPoint x: 426, endPoint y: 218, distance: 55.8
click at [426, 218] on tbody "401k $460,000 Lump Sum $311,000" at bounding box center [296, 233] width 350 height 62
click at [417, 218] on div "$460,000" at bounding box center [385, 219] width 167 height 15
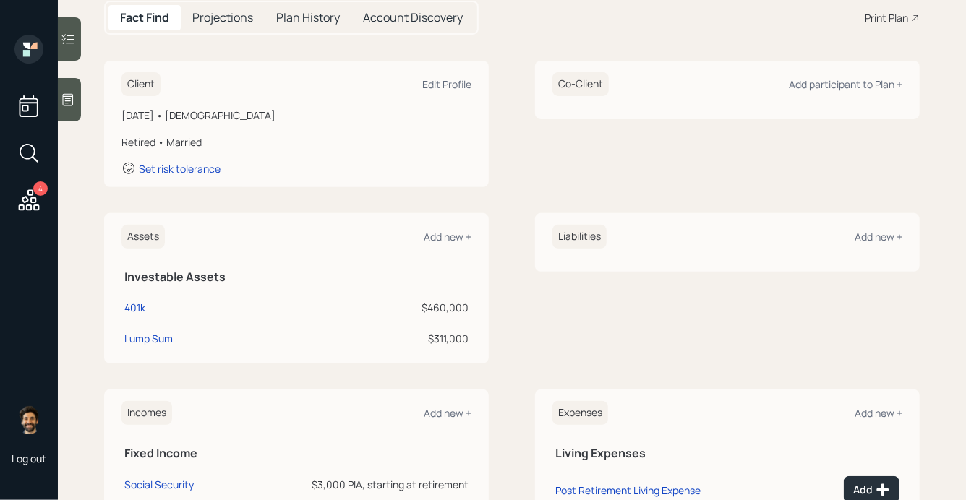
scroll to position [248, 0]
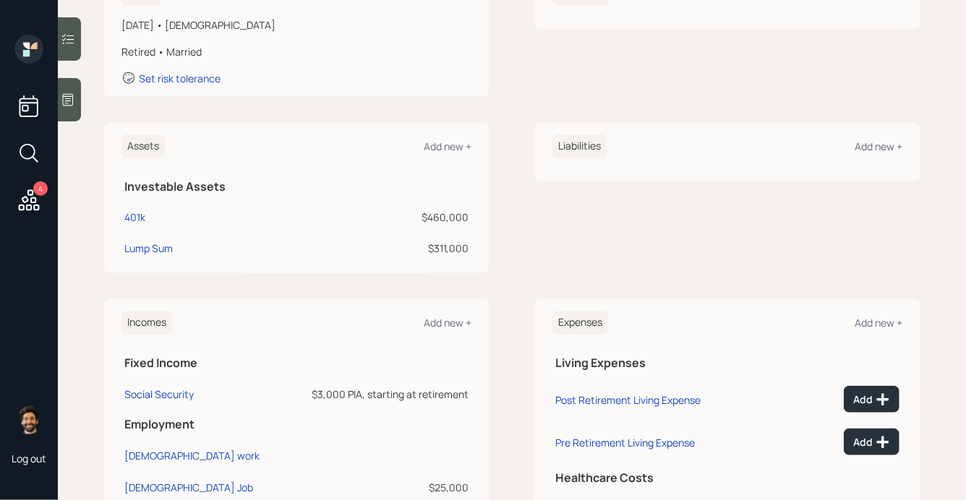
click at [463, 249] on div "$311,000" at bounding box center [385, 248] width 167 height 15
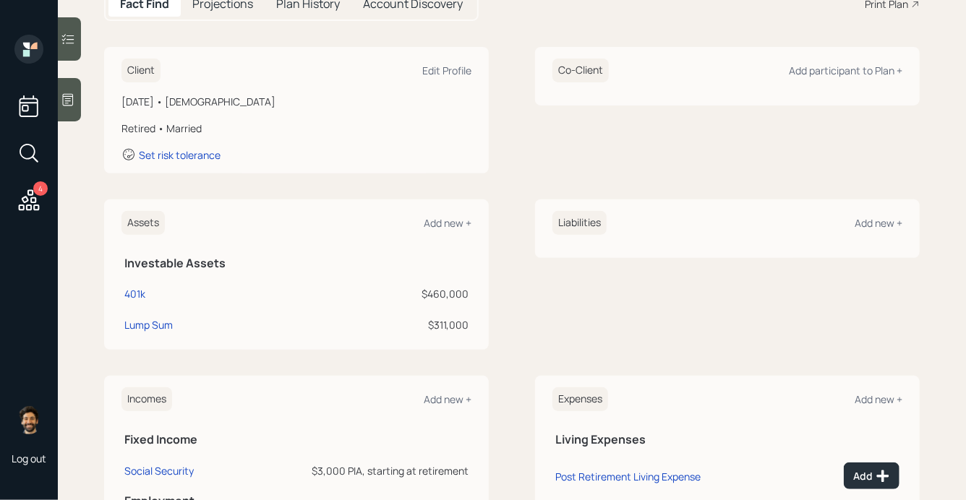
scroll to position [167, 0]
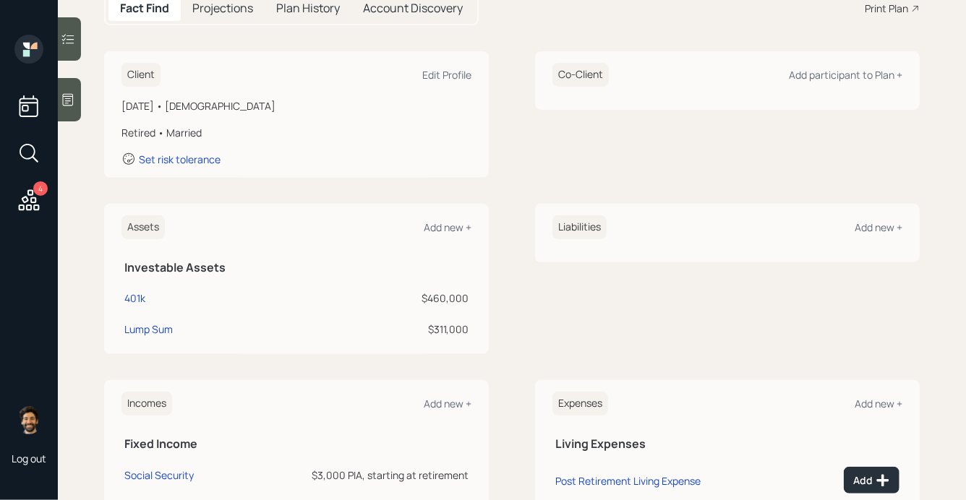
click at [71, 101] on icon at bounding box center [68, 100] width 14 height 14
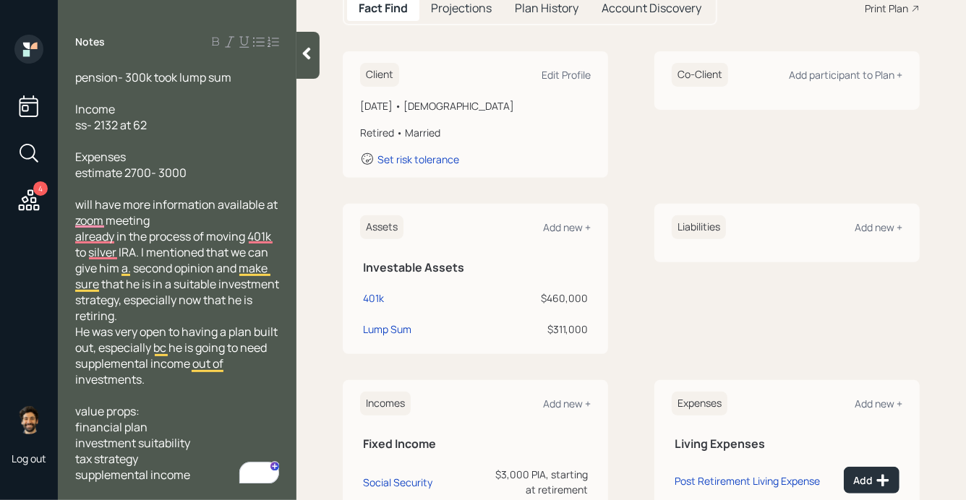
scroll to position [146, 0]
click at [303, 50] on icon at bounding box center [306, 53] width 14 height 14
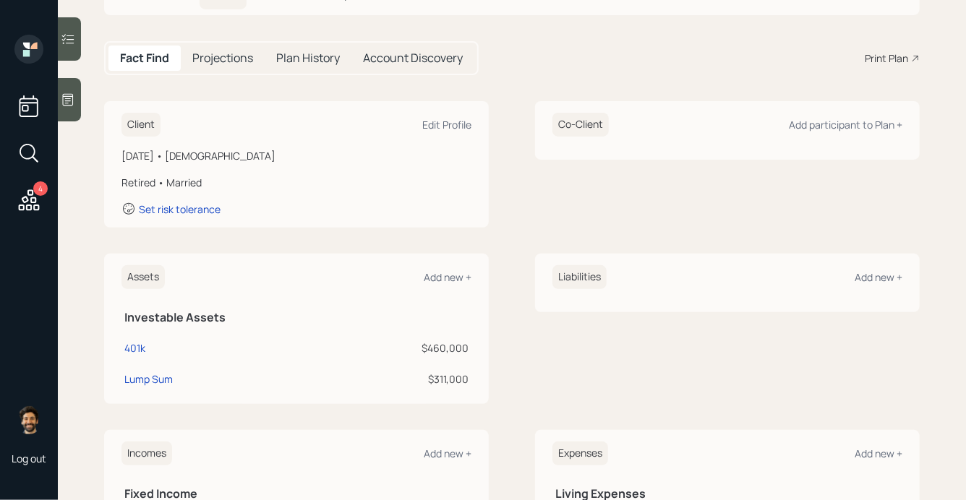
scroll to position [0, 0]
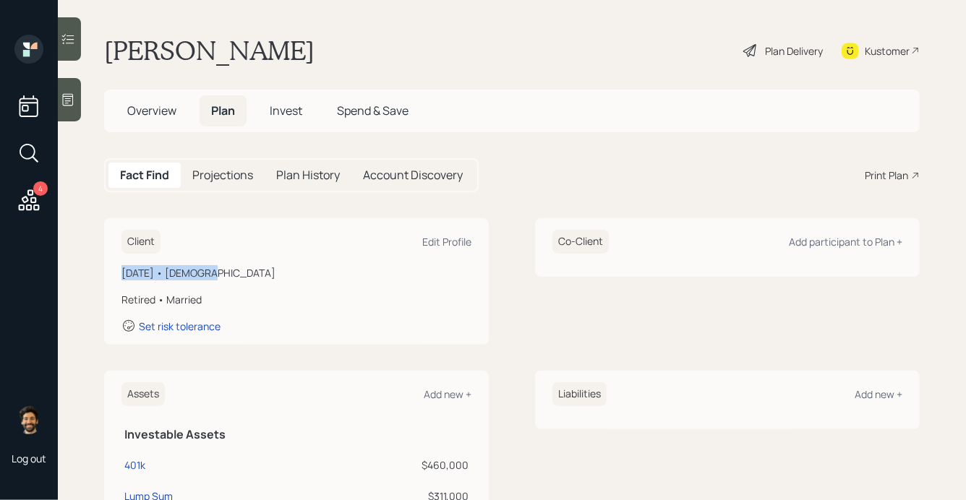
drag, startPoint x: 202, startPoint y: 273, endPoint x: 112, endPoint y: 274, distance: 90.4
click at [112, 274] on div "Client Edit Profile [DATE] • [DEMOGRAPHIC_DATA] Retired • Married Set risk tole…" at bounding box center [296, 281] width 385 height 127
click at [223, 176] on h5 "Projections" at bounding box center [222, 175] width 61 height 14
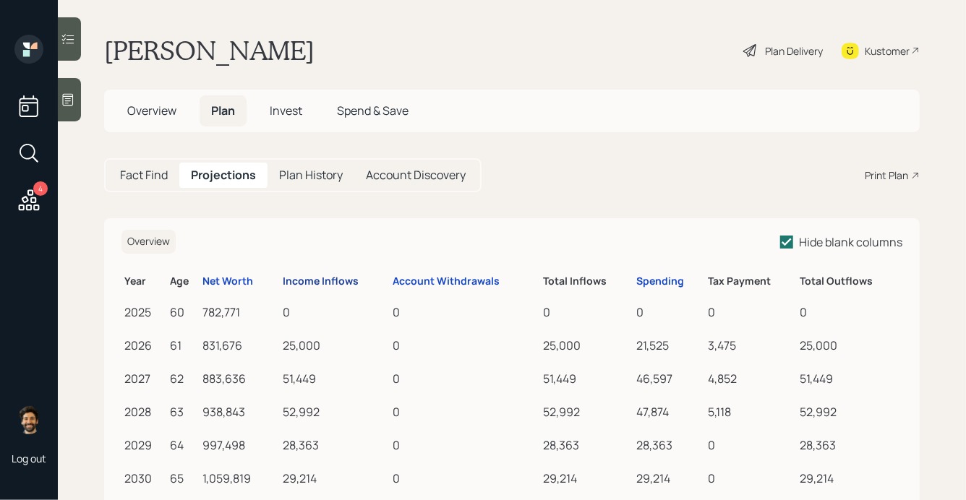
click at [326, 288] on div "Income Inflows" at bounding box center [321, 282] width 76 height 12
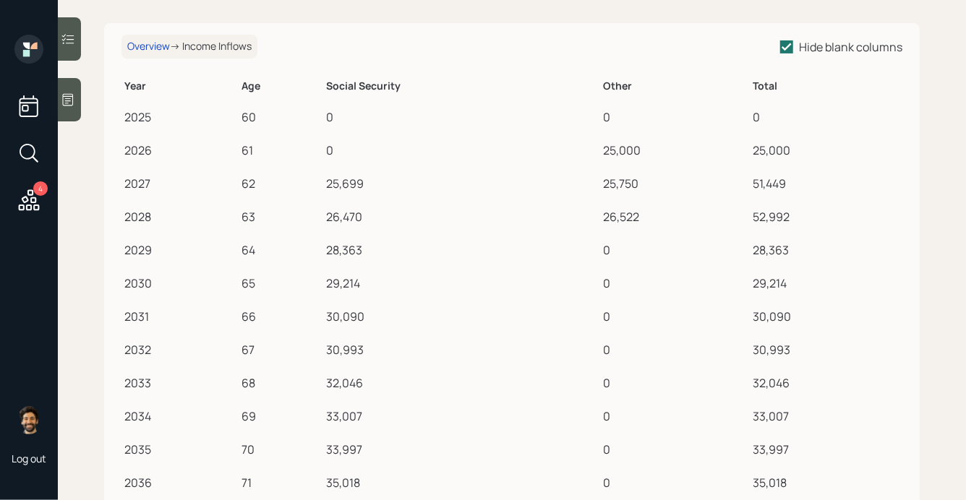
scroll to position [207, 0]
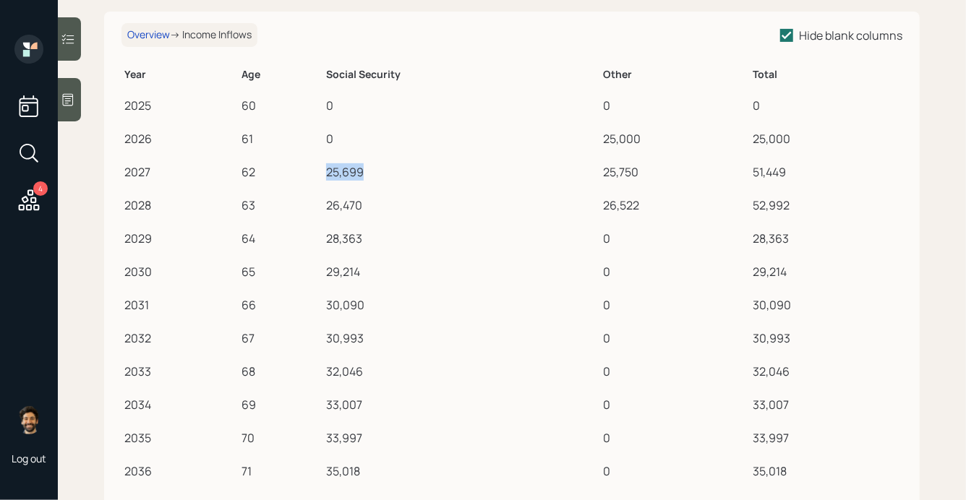
drag, startPoint x: 328, startPoint y: 168, endPoint x: 368, endPoint y: 169, distance: 39.8
click at [368, 169] on div "25,699" at bounding box center [461, 171] width 271 height 17
drag, startPoint x: 262, startPoint y: 138, endPoint x: 237, endPoint y: 139, distance: 24.6
click at [237, 139] on tr "2026 61 0 25,000 25,000" at bounding box center [511, 136] width 781 height 33
drag, startPoint x: 260, startPoint y: 303, endPoint x: 234, endPoint y: 302, distance: 26.0
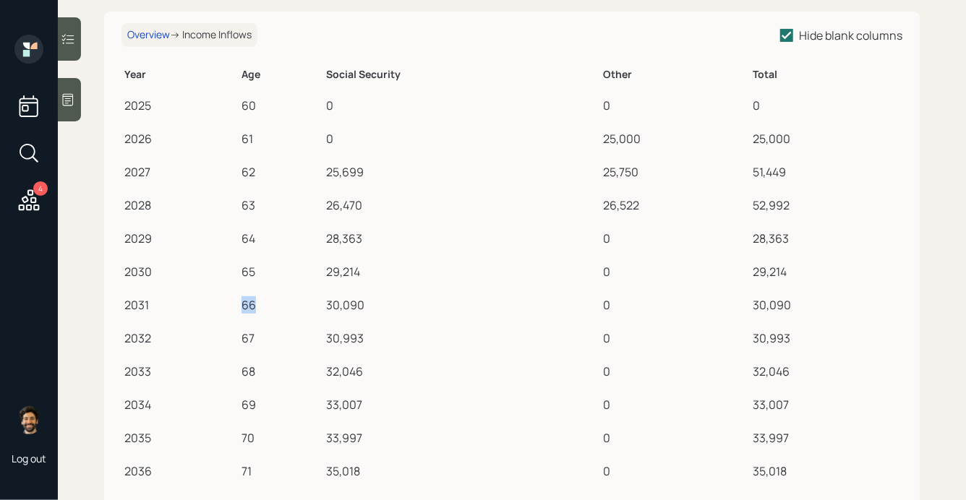
click at [234, 302] on tr "2031 66 30,090 0 30,090" at bounding box center [511, 302] width 781 height 33
drag, startPoint x: 241, startPoint y: 334, endPoint x: 263, endPoint y: 334, distance: 22.4
click at [263, 334] on td "67" at bounding box center [281, 336] width 85 height 33
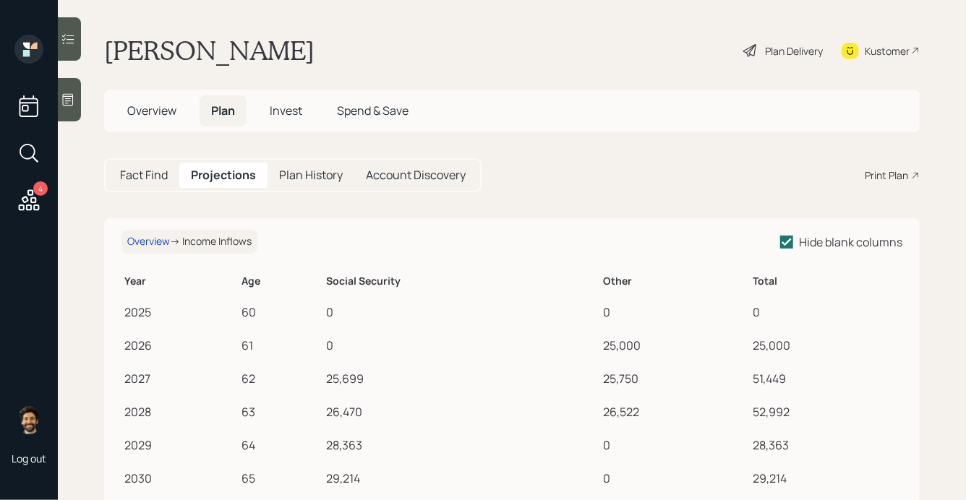
click at [168, 117] on span "Overview" at bounding box center [151, 111] width 49 height 16
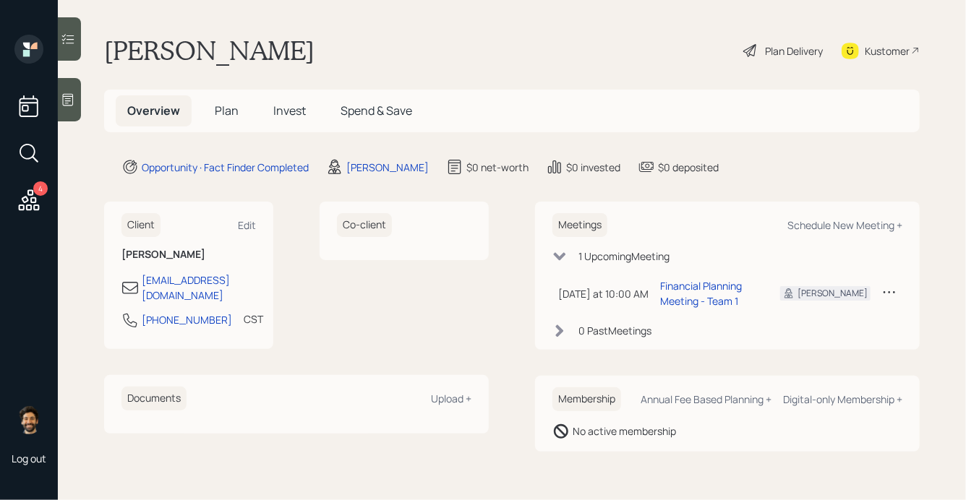
click at [230, 114] on span "Plan" at bounding box center [227, 111] width 24 height 16
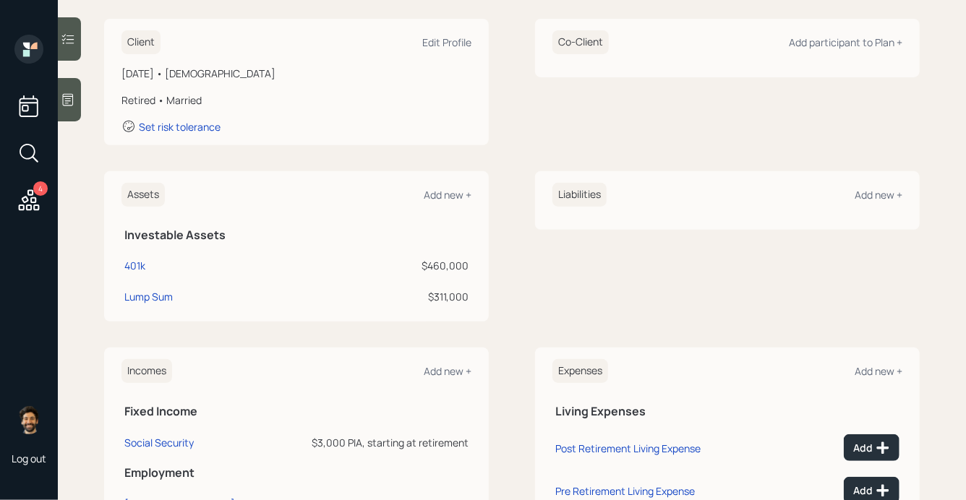
scroll to position [221, 0]
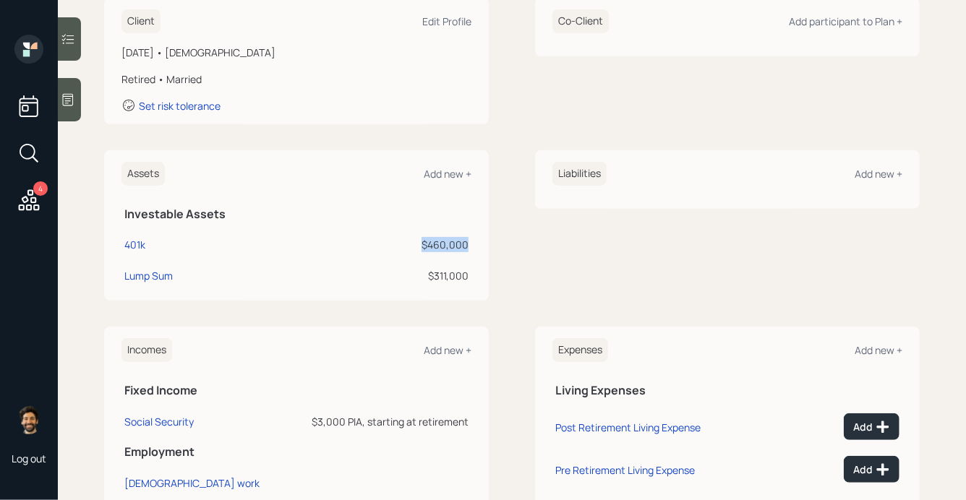
drag, startPoint x: 470, startPoint y: 245, endPoint x: 409, endPoint y: 245, distance: 60.7
click at [409, 245] on td "$460,000" at bounding box center [385, 242] width 173 height 31
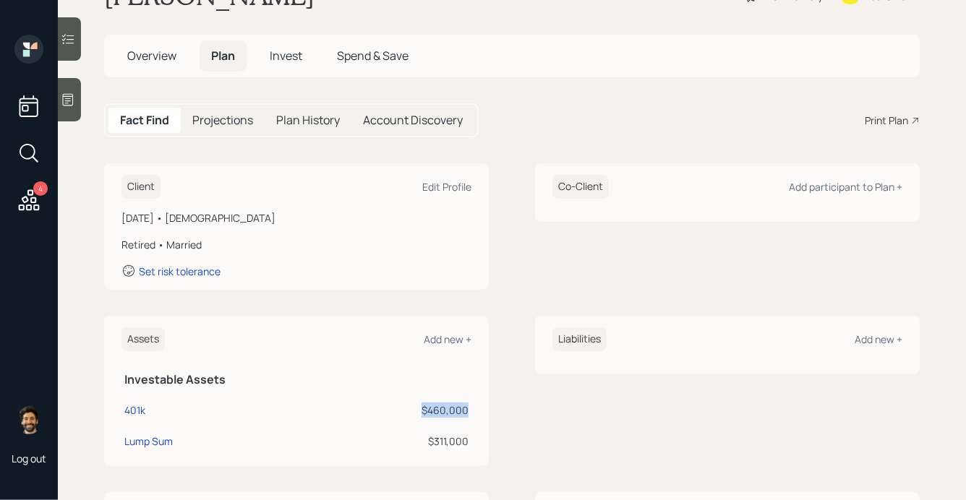
scroll to position [0, 0]
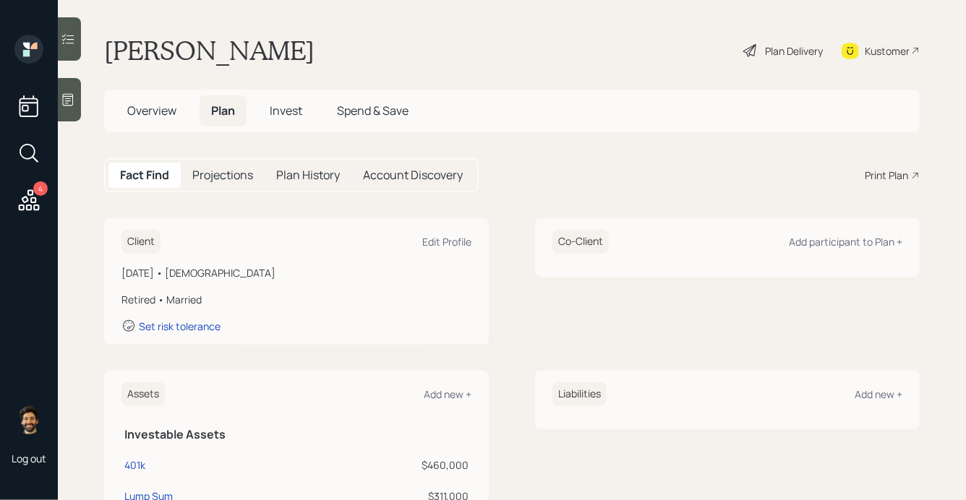
click at [155, 107] on span "Overview" at bounding box center [151, 111] width 49 height 16
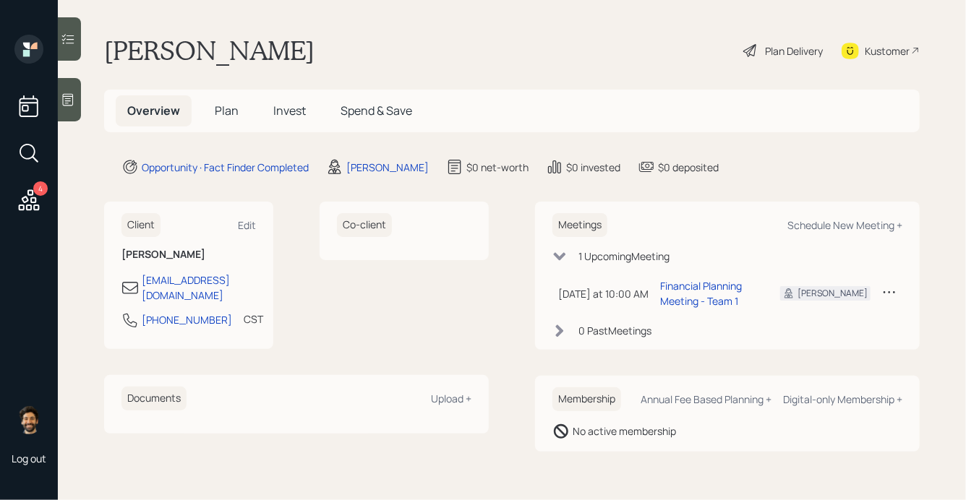
click at [218, 111] on span "Plan" at bounding box center [227, 111] width 24 height 16
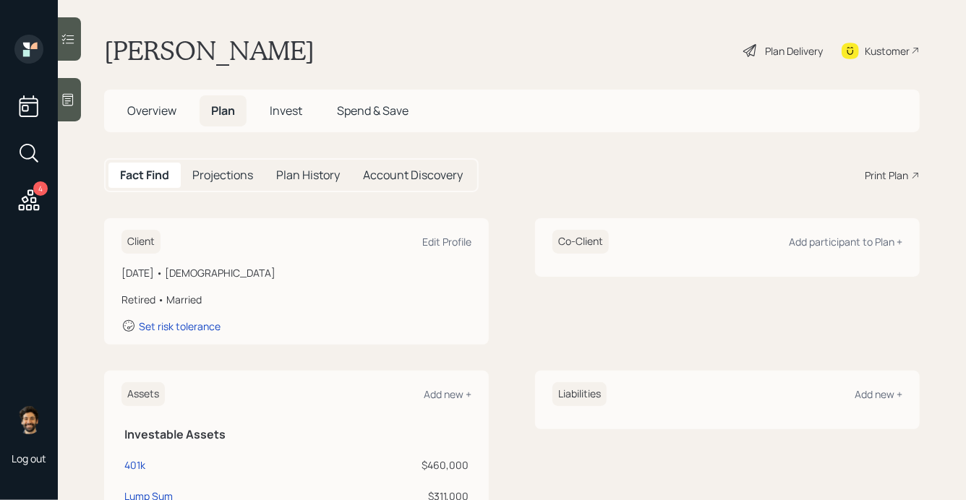
click at [236, 170] on h5 "Projections" at bounding box center [222, 175] width 61 height 14
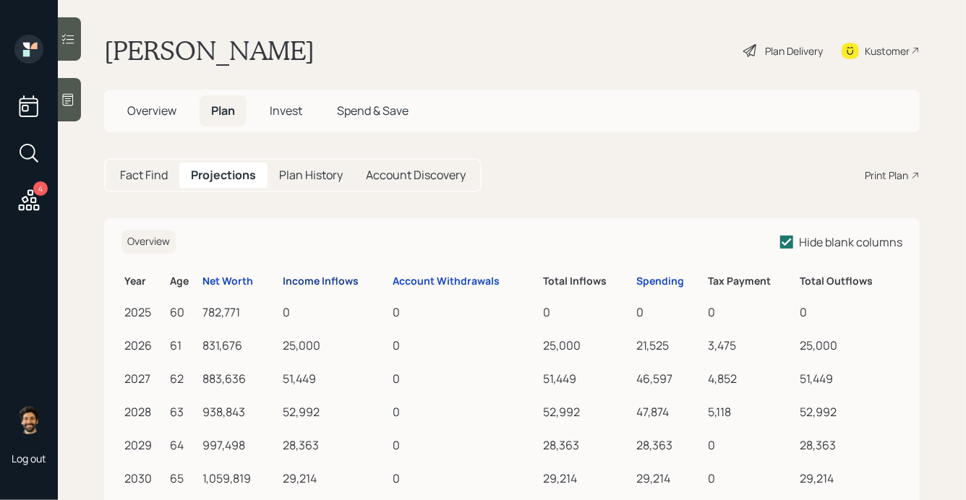
click at [310, 281] on div "Income Inflows" at bounding box center [321, 282] width 76 height 12
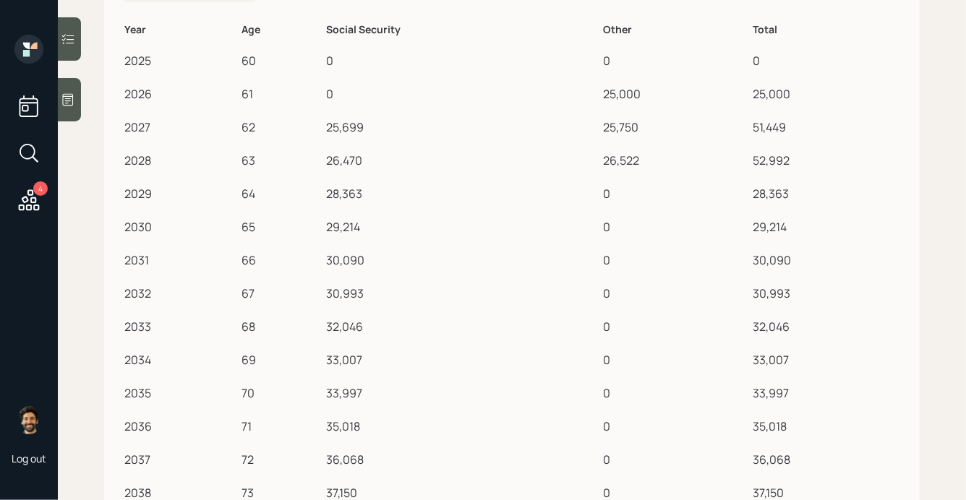
scroll to position [253, 0]
drag, startPoint x: 365, startPoint y: 359, endPoint x: 333, endPoint y: 359, distance: 31.8
click at [333, 359] on div "33,007" at bounding box center [461, 358] width 271 height 17
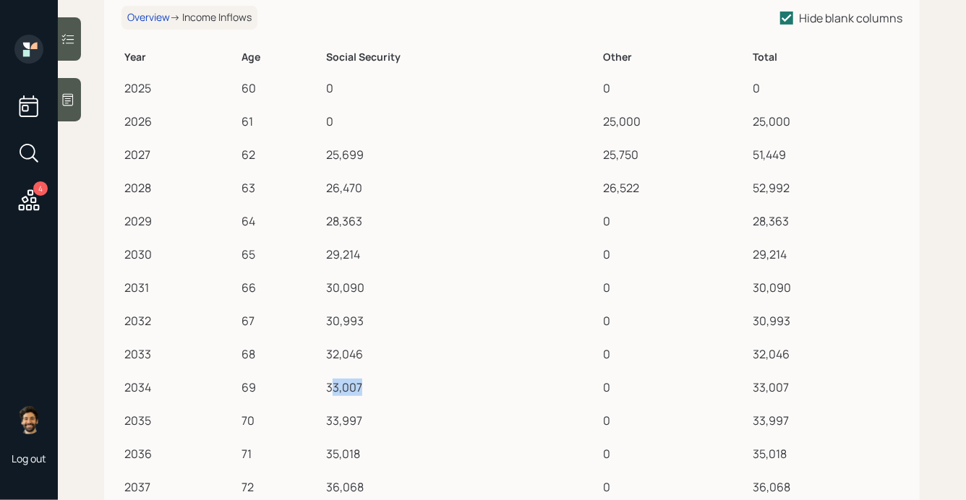
scroll to position [221, 0]
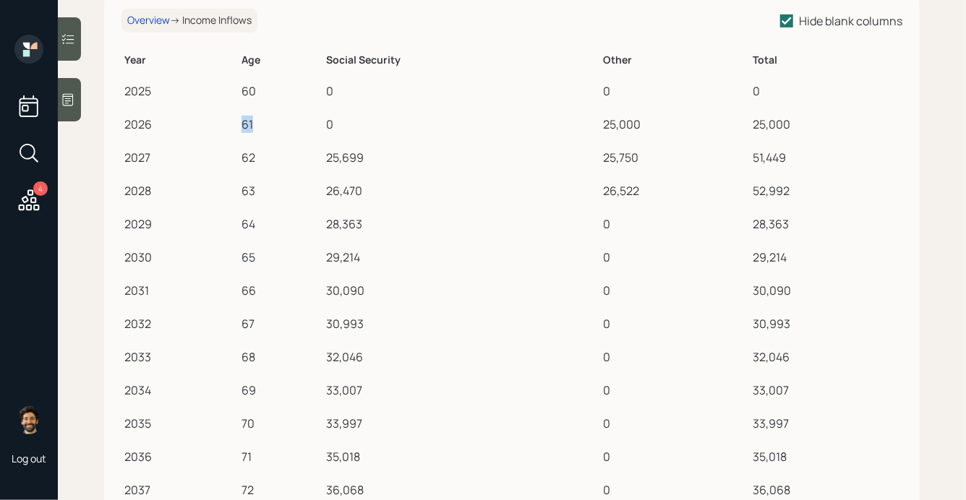
drag, startPoint x: 243, startPoint y: 124, endPoint x: 269, endPoint y: 124, distance: 26.0
click at [269, 124] on div "61" at bounding box center [281, 124] width 79 height 17
drag, startPoint x: 242, startPoint y: 158, endPoint x: 265, endPoint y: 160, distance: 23.2
click at [265, 160] on div "62" at bounding box center [281, 157] width 79 height 17
drag, startPoint x: 241, startPoint y: 189, endPoint x: 263, endPoint y: 190, distance: 21.7
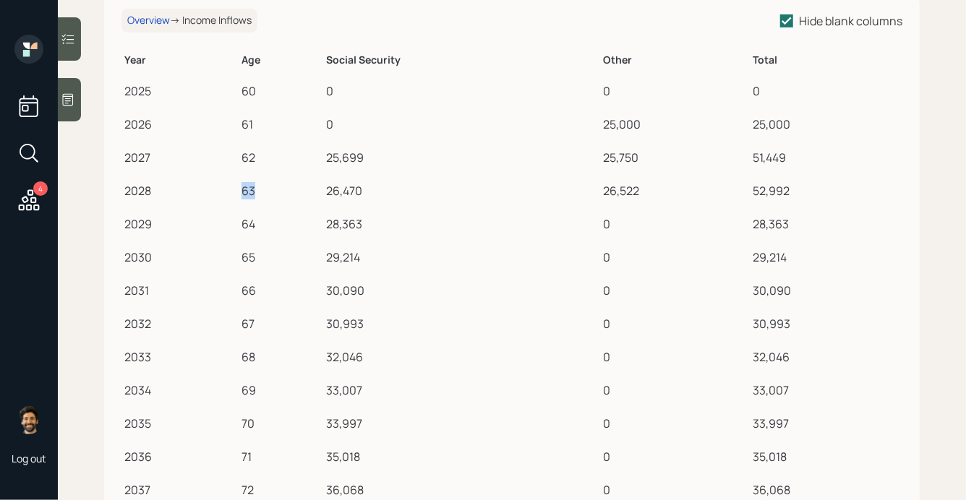
click at [263, 190] on div "63" at bounding box center [281, 190] width 79 height 17
drag, startPoint x: 242, startPoint y: 218, endPoint x: 268, endPoint y: 221, distance: 26.9
click at [268, 221] on div "64" at bounding box center [281, 224] width 79 height 17
drag, startPoint x: 243, startPoint y: 127, endPoint x: 265, endPoint y: 127, distance: 22.4
click at [265, 127] on div "61" at bounding box center [281, 124] width 79 height 17
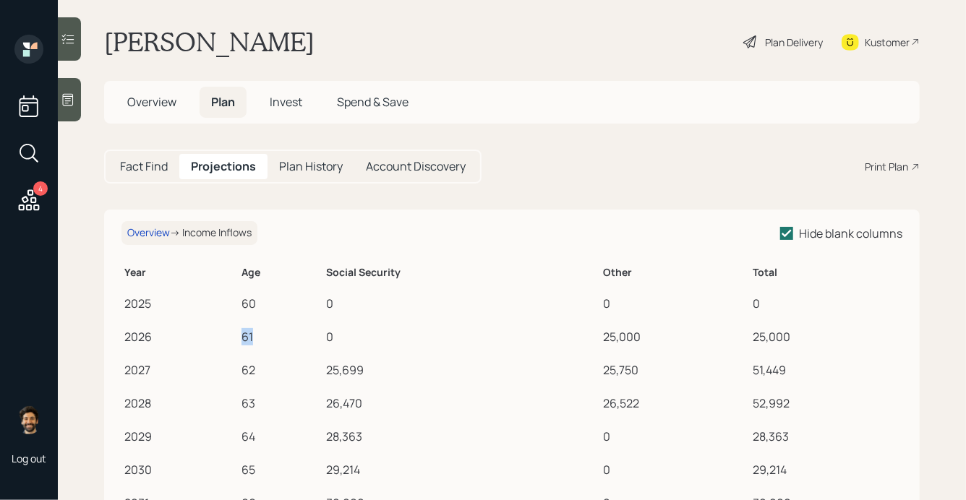
scroll to position [4, 0]
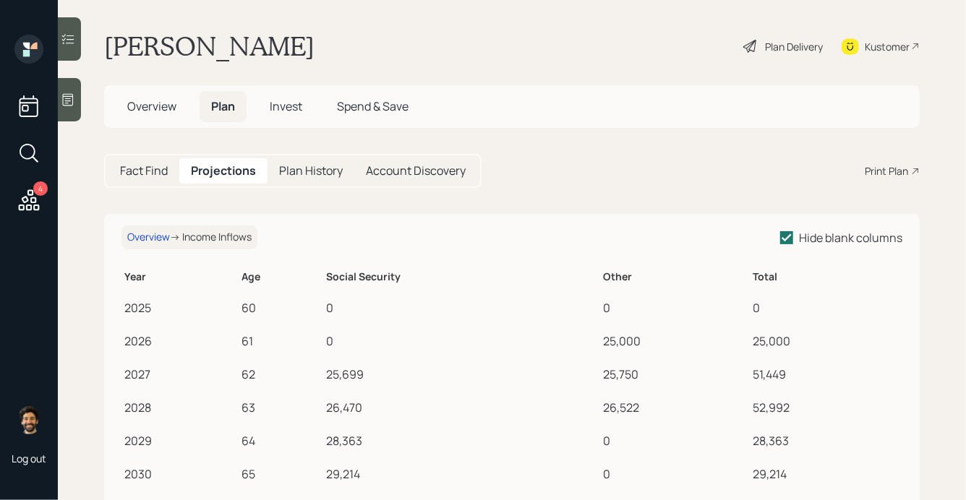
click at [140, 174] on h5 "Fact Find" at bounding box center [144, 171] width 48 height 14
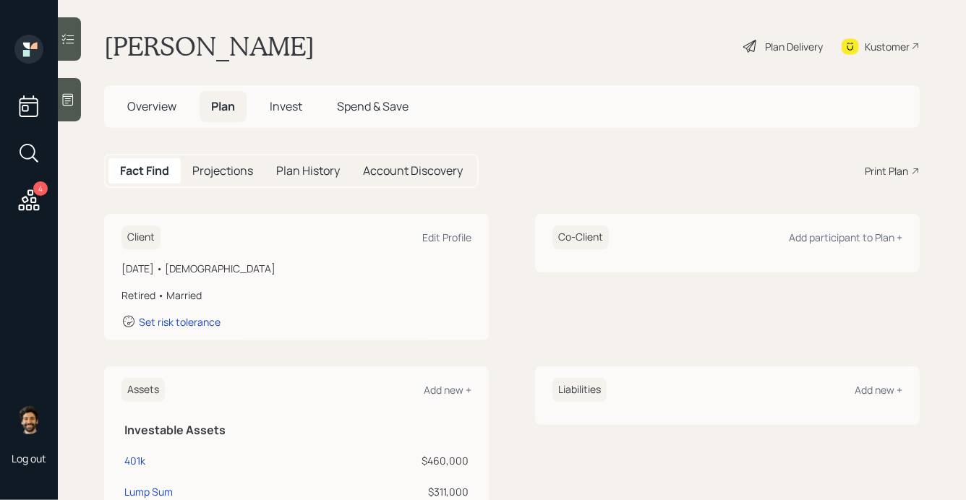
click at [165, 105] on span "Overview" at bounding box center [151, 106] width 49 height 16
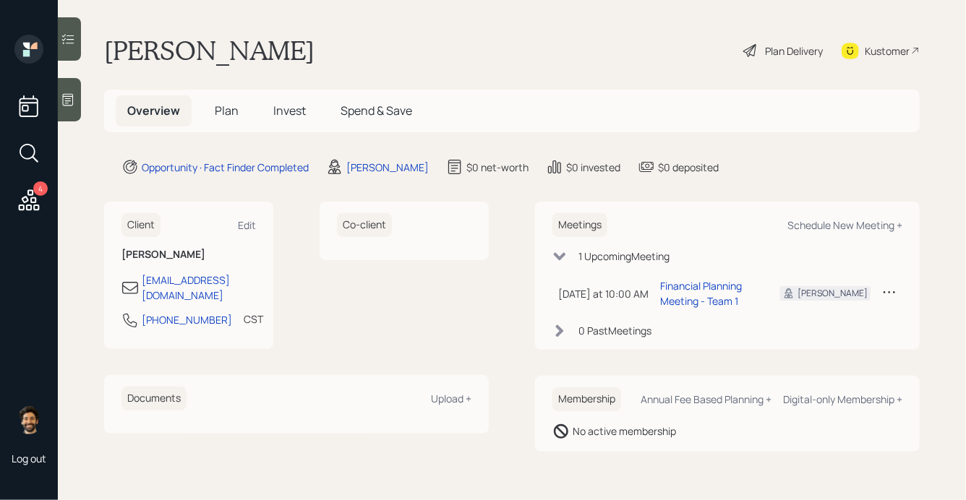
click at [223, 106] on span "Plan" at bounding box center [227, 111] width 24 height 16
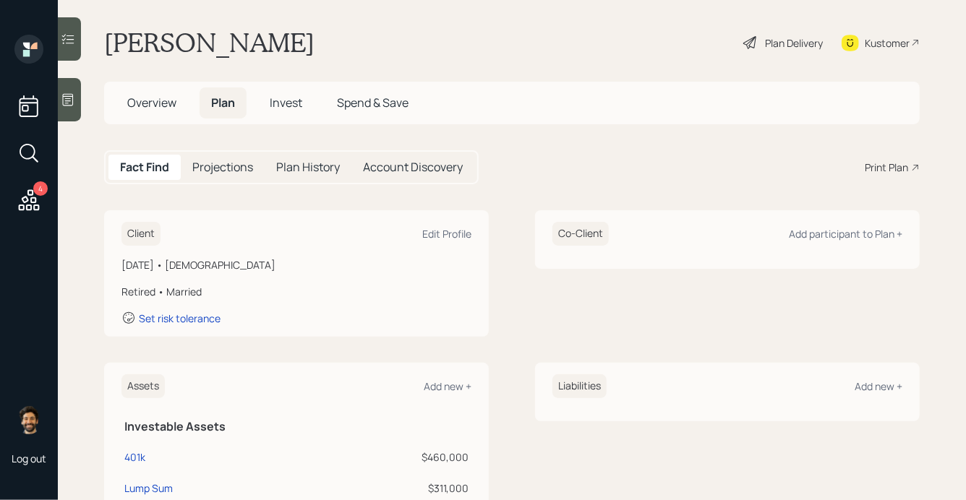
click at [224, 161] on h5 "Projections" at bounding box center [222, 168] width 61 height 14
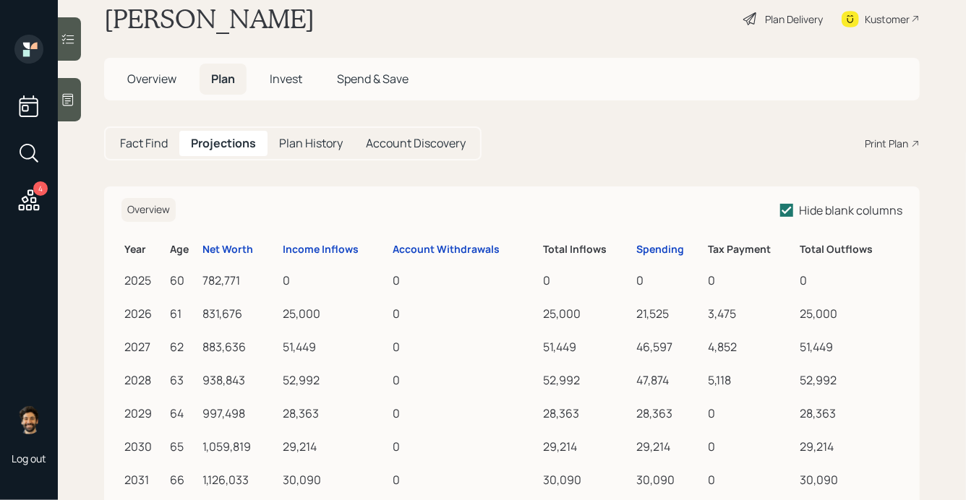
scroll to position [36, 0]
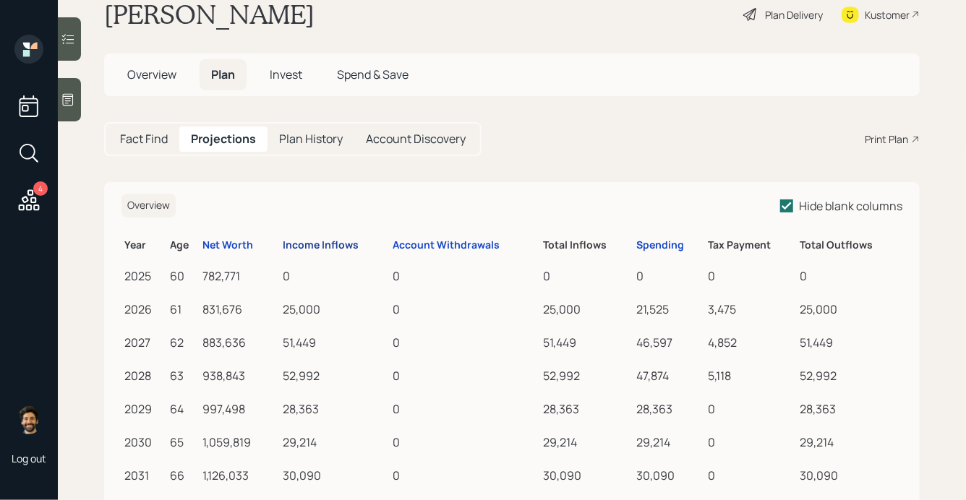
click at [307, 246] on div "Income Inflows" at bounding box center [321, 245] width 76 height 12
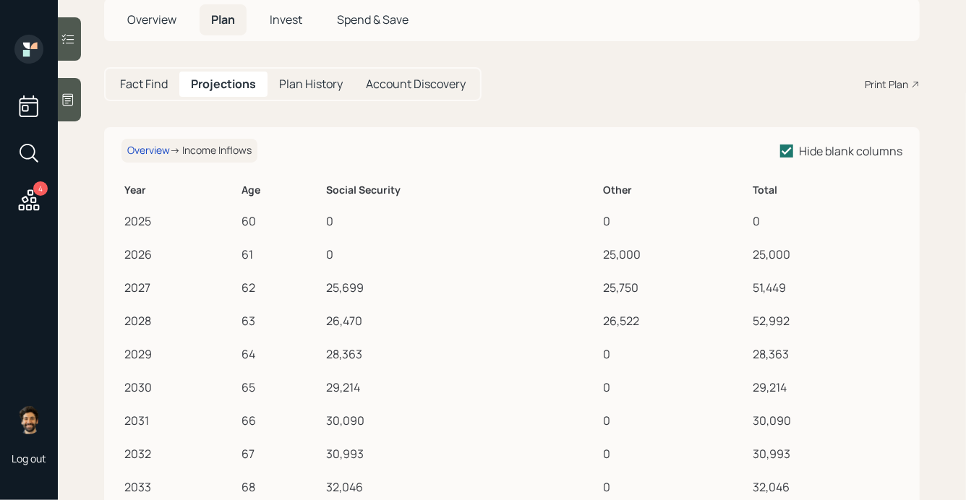
scroll to position [98, 0]
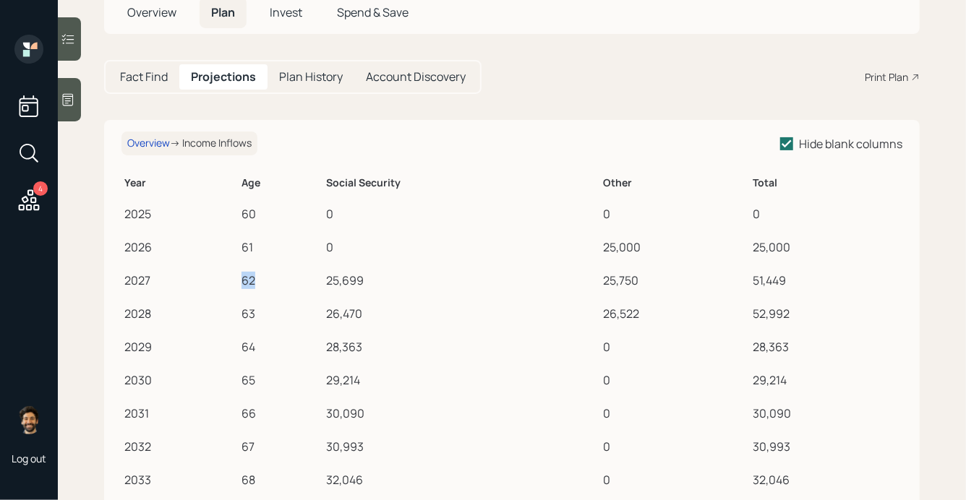
drag, startPoint x: 244, startPoint y: 282, endPoint x: 263, endPoint y: 282, distance: 18.1
click at [263, 282] on div "62" at bounding box center [281, 280] width 79 height 17
drag, startPoint x: 242, startPoint y: 315, endPoint x: 258, endPoint y: 315, distance: 16.6
click at [258, 315] on div "63" at bounding box center [281, 313] width 79 height 17
drag, startPoint x: 242, startPoint y: 245, endPoint x: 258, endPoint y: 245, distance: 15.9
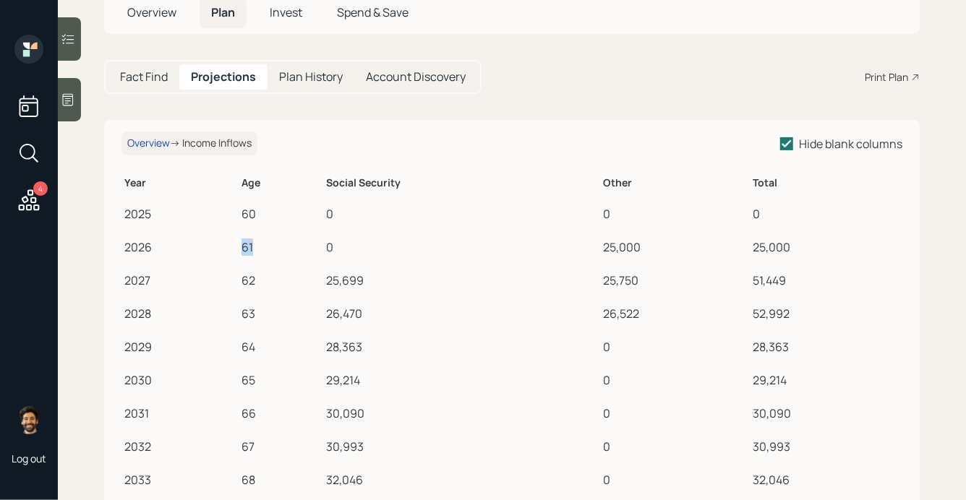
click at [258, 245] on div "61" at bounding box center [281, 247] width 79 height 17
drag, startPoint x: 242, startPoint y: 278, endPoint x: 255, endPoint y: 281, distance: 14.2
click at [255, 281] on div "62" at bounding box center [281, 280] width 79 height 17
drag, startPoint x: 243, startPoint y: 381, endPoint x: 263, endPoint y: 381, distance: 19.5
click at [263, 381] on div "65" at bounding box center [281, 380] width 79 height 17
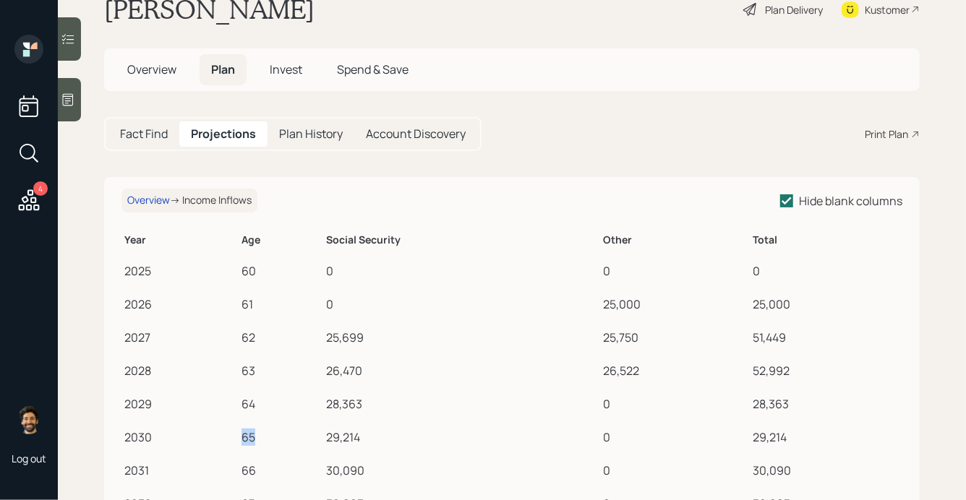
scroll to position [12, 0]
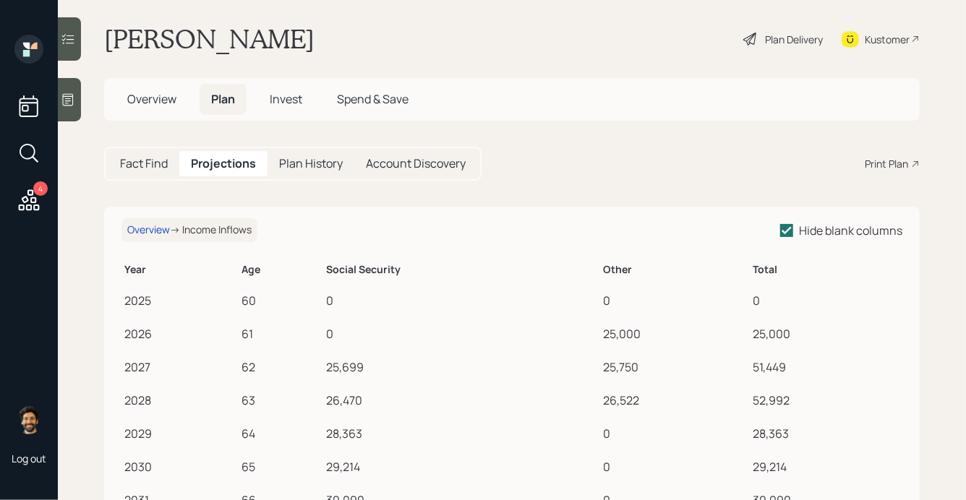
click at [167, 97] on span "Overview" at bounding box center [151, 99] width 49 height 16
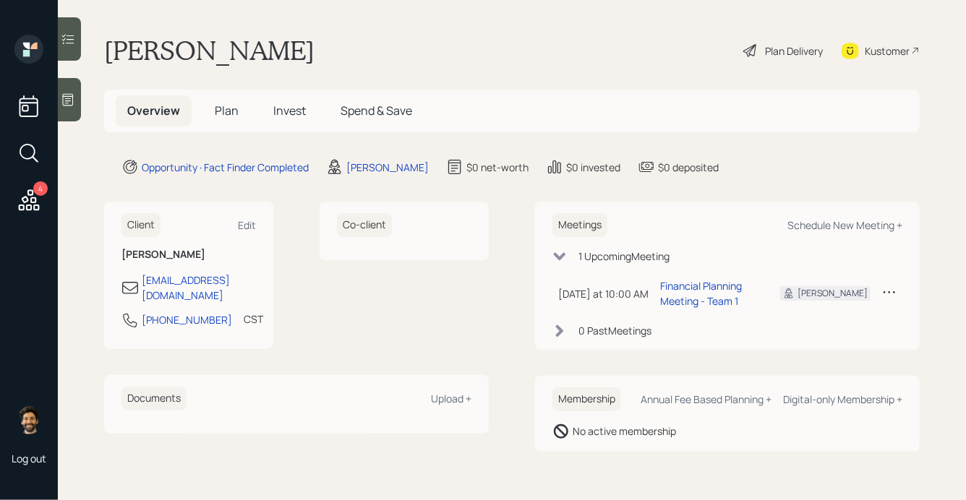
click at [786, 219] on div "Meetings Schedule New Meeting +" at bounding box center [727, 225] width 350 height 24
click at [837, 224] on div "Schedule New Meeting +" at bounding box center [845, 225] width 115 height 14
select select "f14b762f-c7c2-4b89-9227-8fa891345eea"
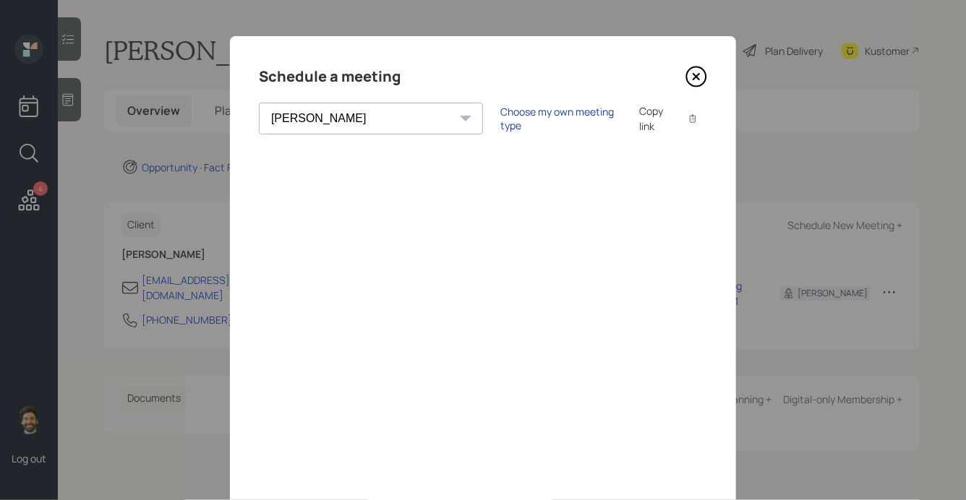
click at [500, 116] on div "Choose my own meeting type" at bounding box center [560, 118] width 121 height 27
click at [693, 74] on icon at bounding box center [697, 77] width 22 height 22
